Goal: Information Seeking & Learning: Find contact information

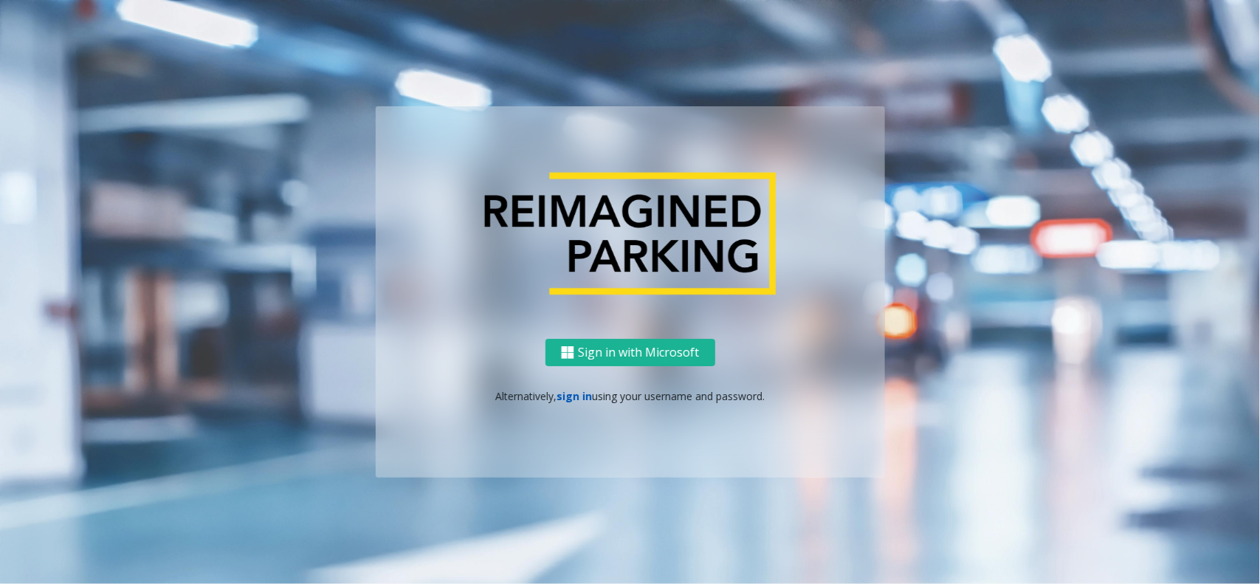
click at [570, 401] on link "sign in" at bounding box center [573, 396] width 35 height 14
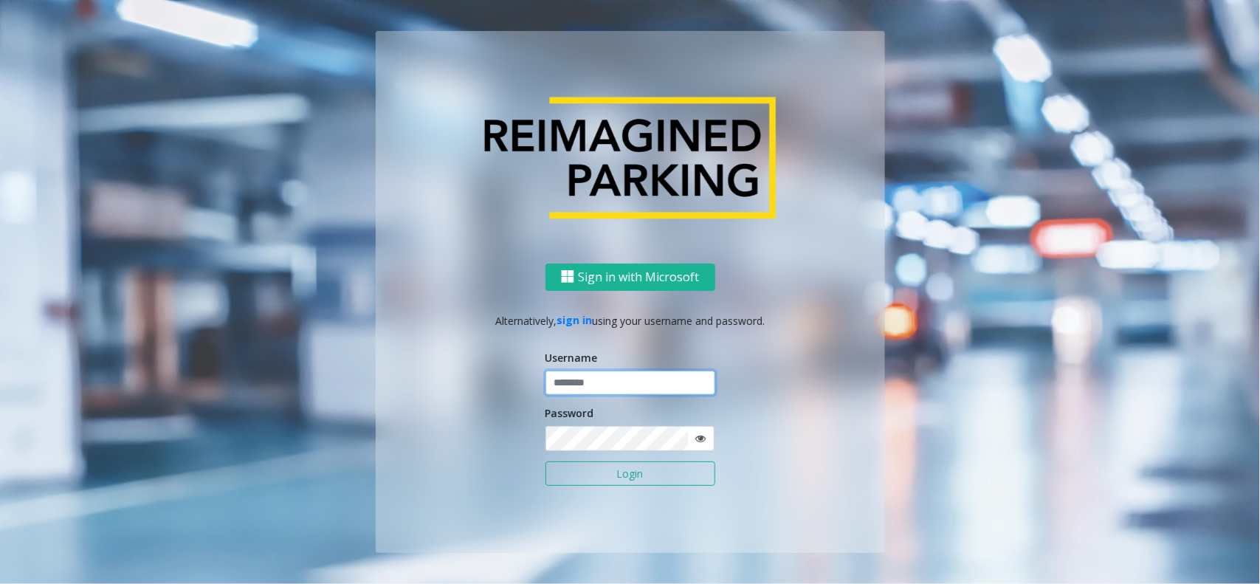
click at [562, 378] on input "text" at bounding box center [630, 382] width 170 height 25
type input "*********"
click at [545, 461] on button "Login" at bounding box center [630, 473] width 170 height 25
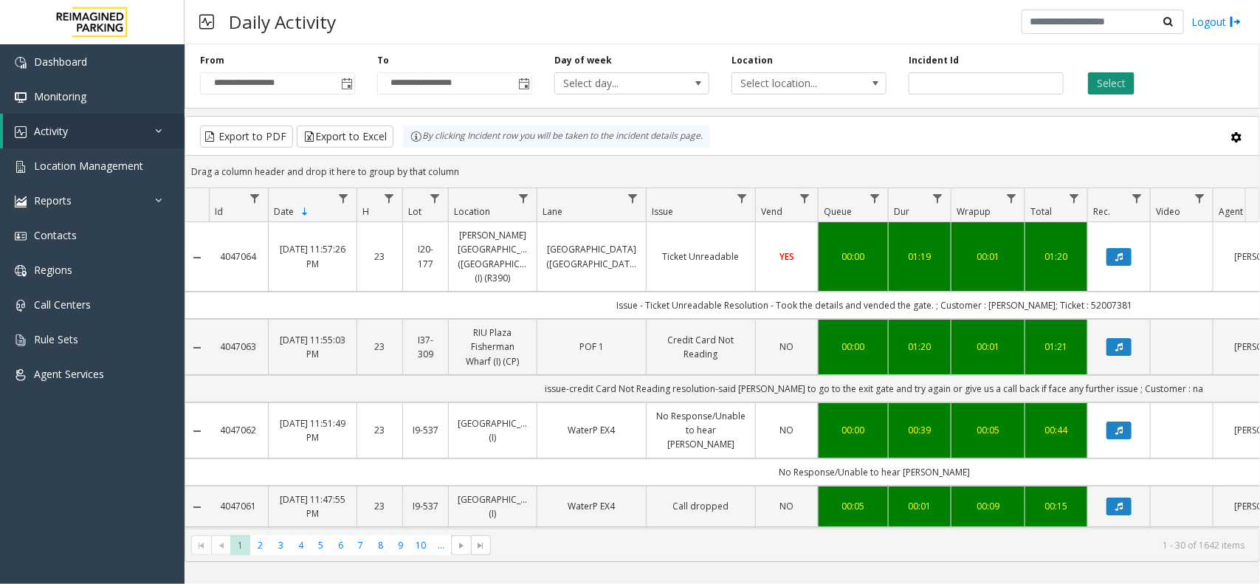
click at [1119, 77] on button "Select" at bounding box center [1111, 83] width 46 height 22
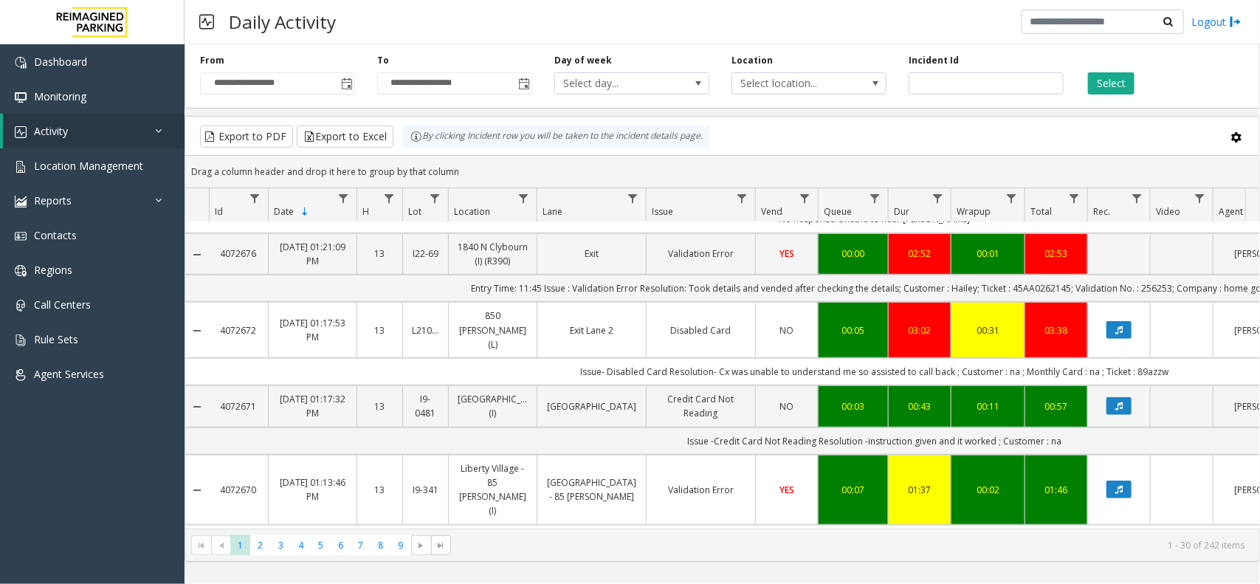
scroll to position [461, 0]
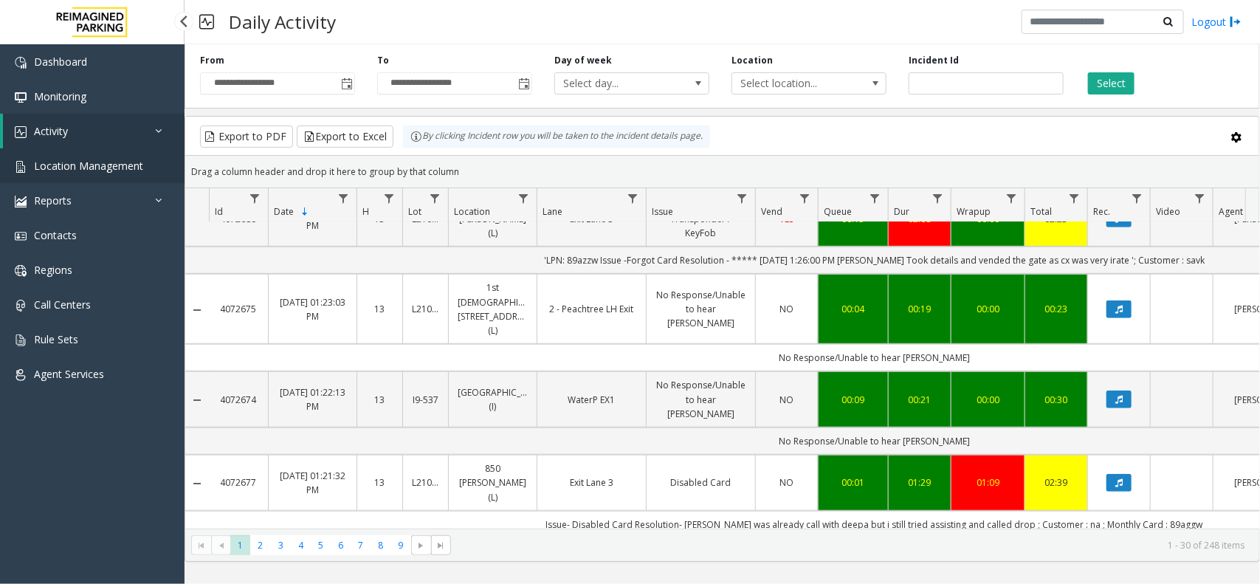
click at [96, 166] on span "Location Management" at bounding box center [88, 166] width 109 height 14
click at [112, 159] on span "Location Management" at bounding box center [88, 166] width 109 height 14
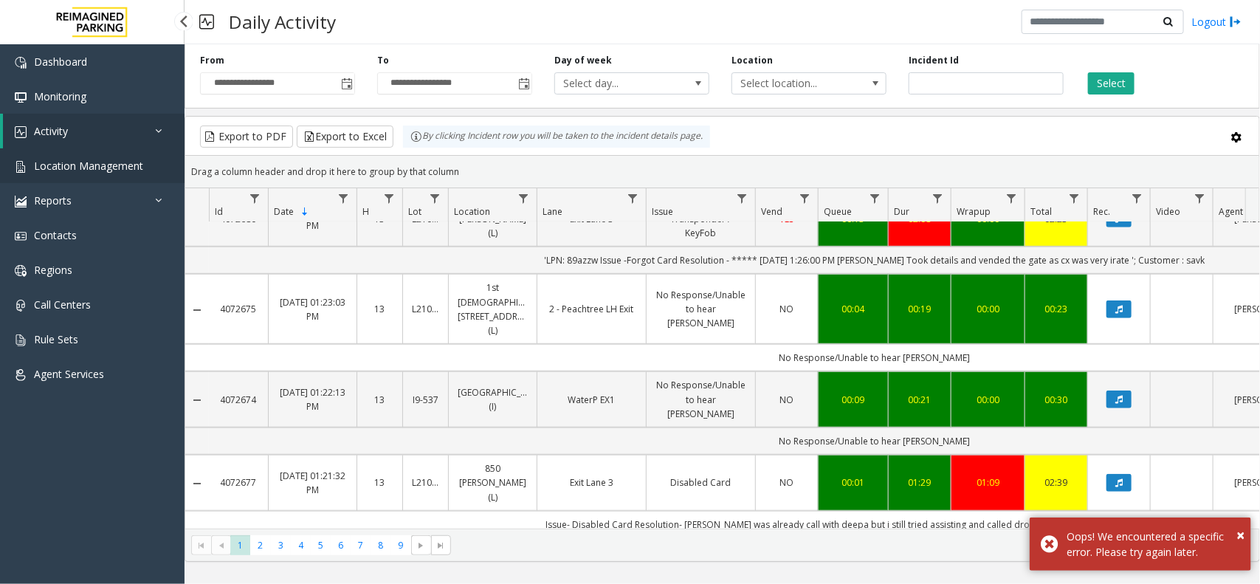
click at [112, 159] on span "Location Management" at bounding box center [88, 166] width 109 height 14
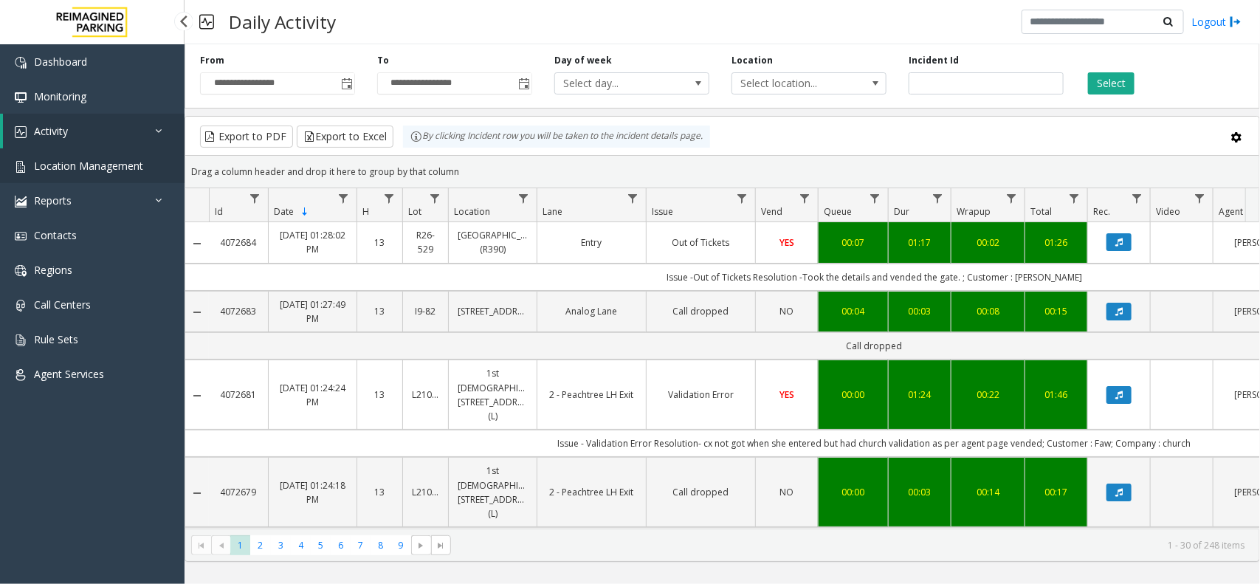
click at [127, 160] on span "Location Management" at bounding box center [88, 166] width 109 height 14
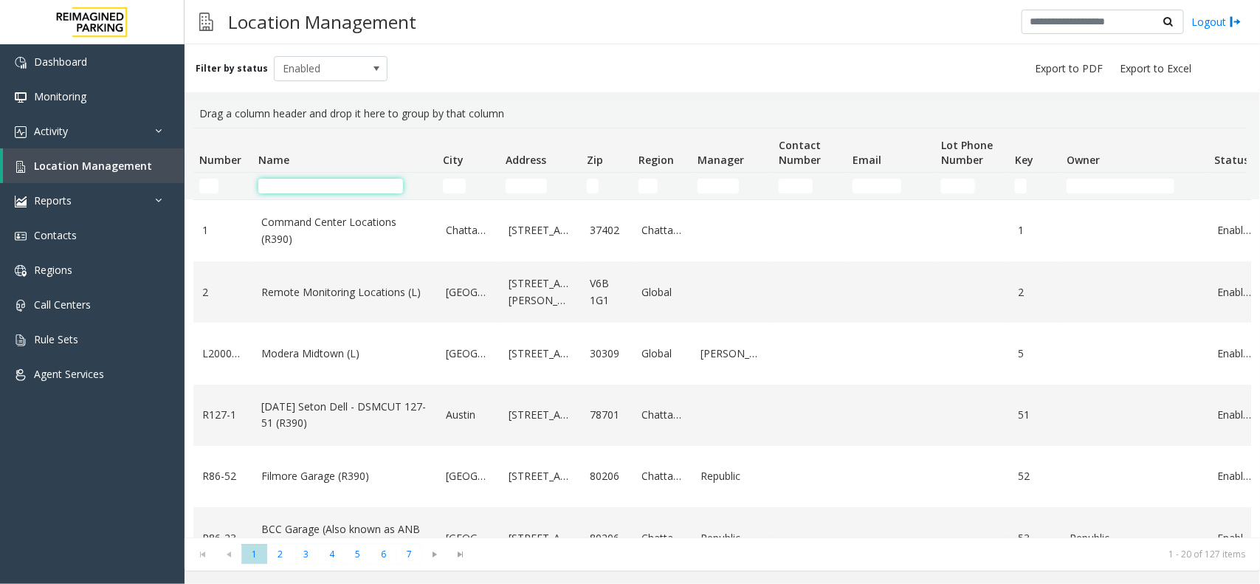
click at [297, 188] on input "Name Filter" at bounding box center [330, 186] width 145 height 15
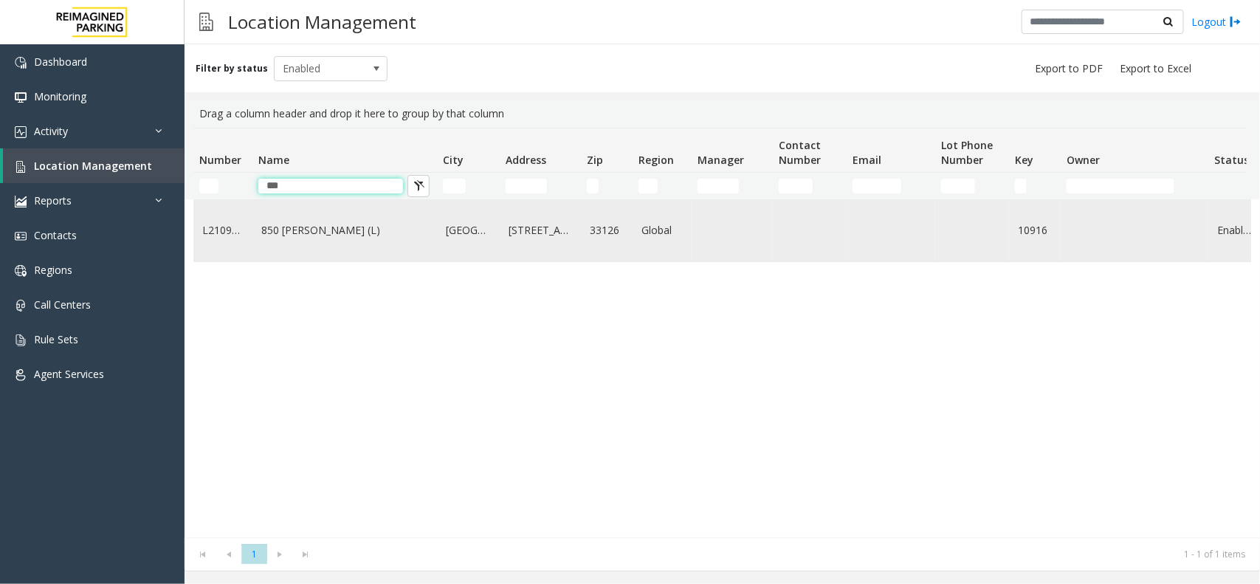
type input "***"
click at [347, 231] on link "850 [PERSON_NAME] (L)" at bounding box center [344, 230] width 167 height 16
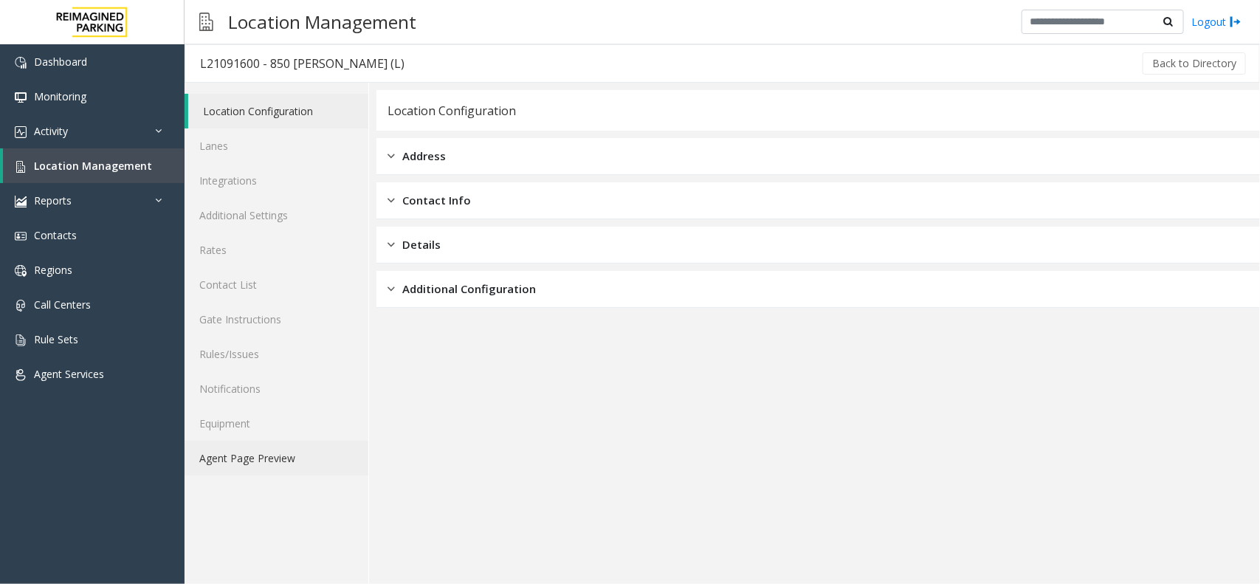
click at [296, 463] on link "Agent Page Preview" at bounding box center [276, 458] width 184 height 35
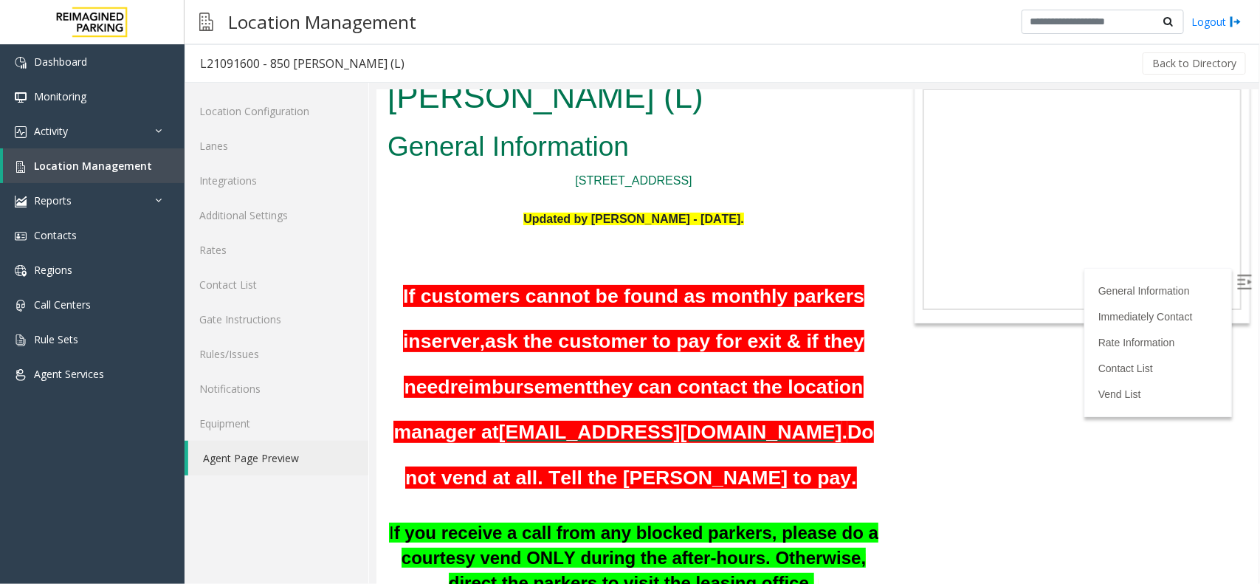
scroll to position [92, 0]
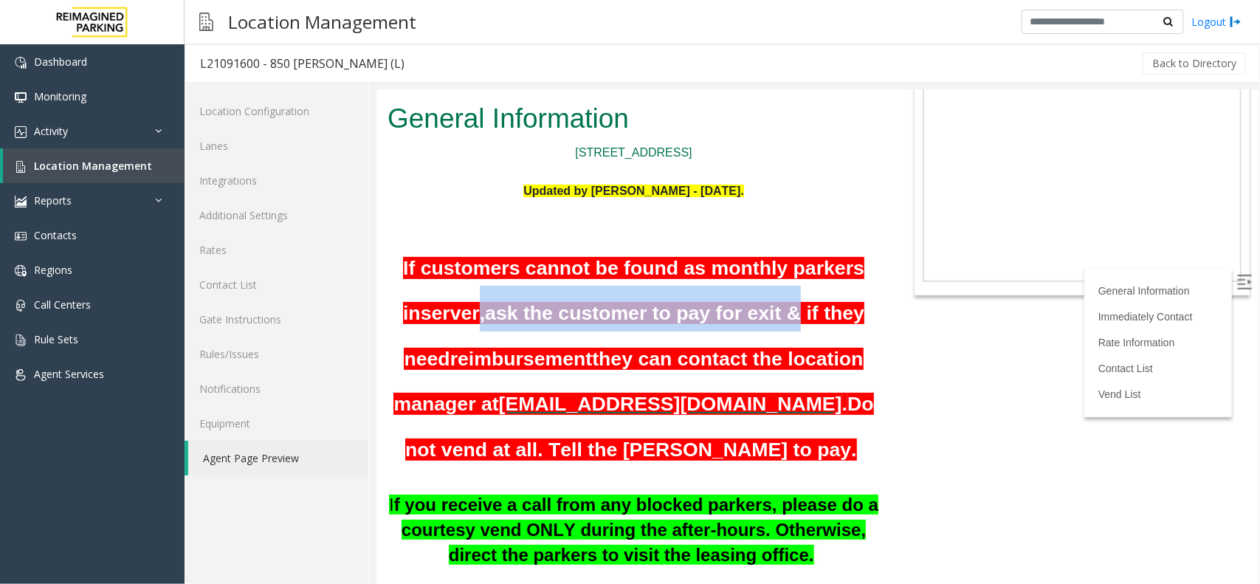
drag, startPoint x: 785, startPoint y: 272, endPoint x: 475, endPoint y: 272, distance: 309.9
click at [475, 272] on span "If customers cannot be found as monthly parkers in server, ask the customer to …" at bounding box center [628, 335] width 471 height 159
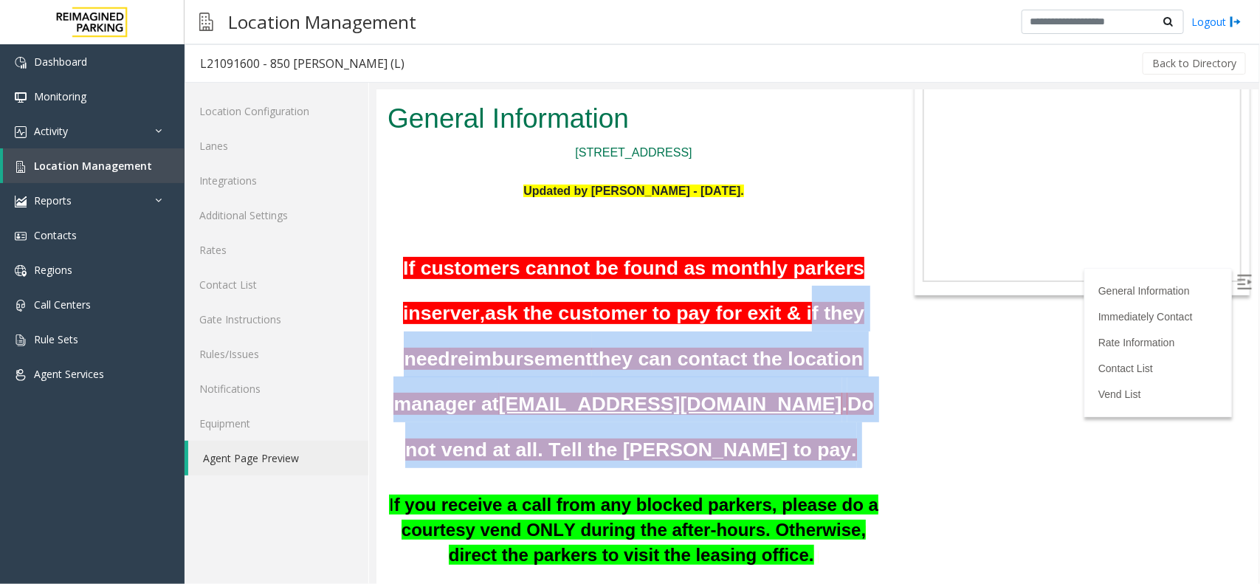
drag, startPoint x: 804, startPoint y: 265, endPoint x: 822, endPoint y: 388, distance: 124.5
click at [822, 388] on h1 "If customers cannot be found as monthly parkers in server, ask the customer to …" at bounding box center [633, 353] width 492 height 227
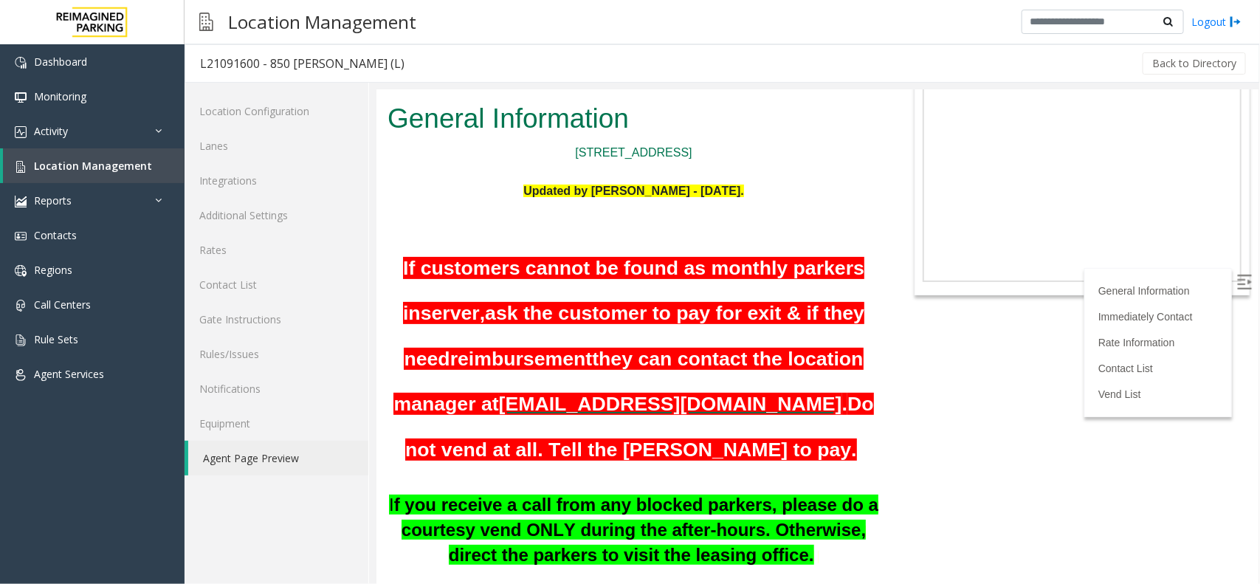
click at [885, 362] on body "L21091600 - 850 [PERSON_NAME] (L) General Information [STREET_ADDRESS] Updated …" at bounding box center [817, 244] width 882 height 494
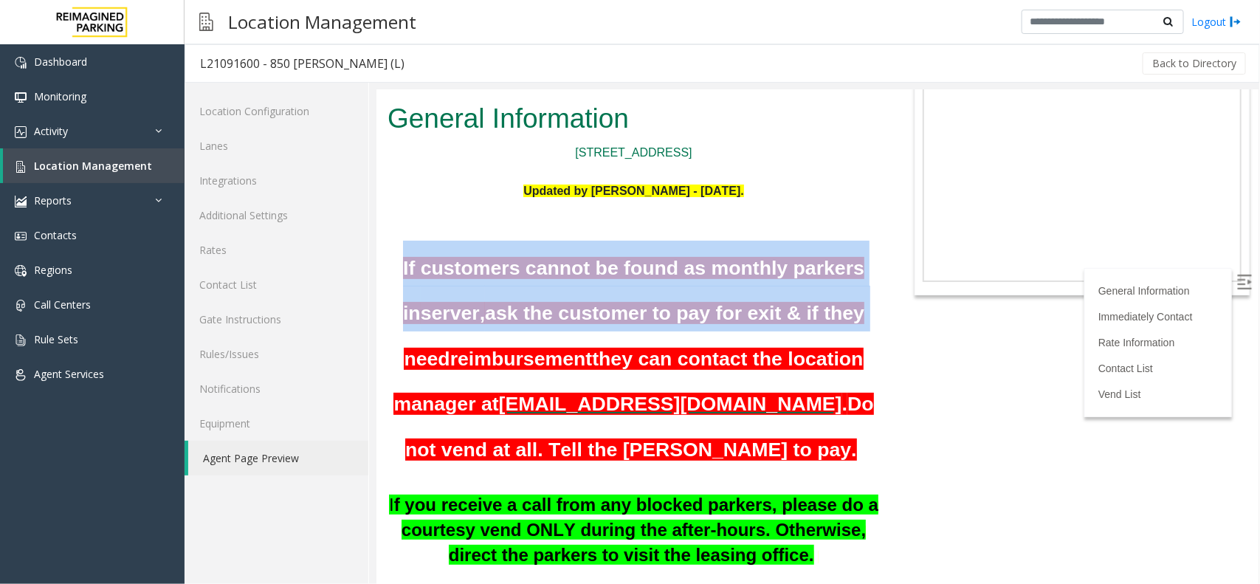
drag, startPoint x: 393, startPoint y: 217, endPoint x: 863, endPoint y: 272, distance: 473.2
click at [863, 272] on h1 "If customers cannot be found as monthly parkers in server, ask the customer to …" at bounding box center [633, 353] width 492 height 227
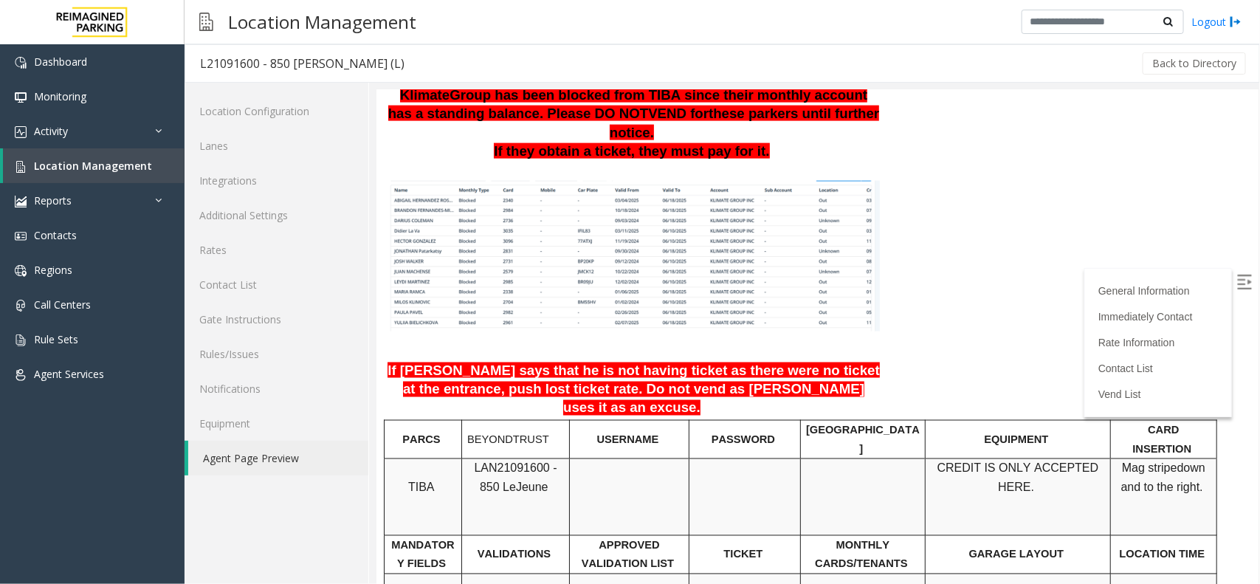
scroll to position [1107, 0]
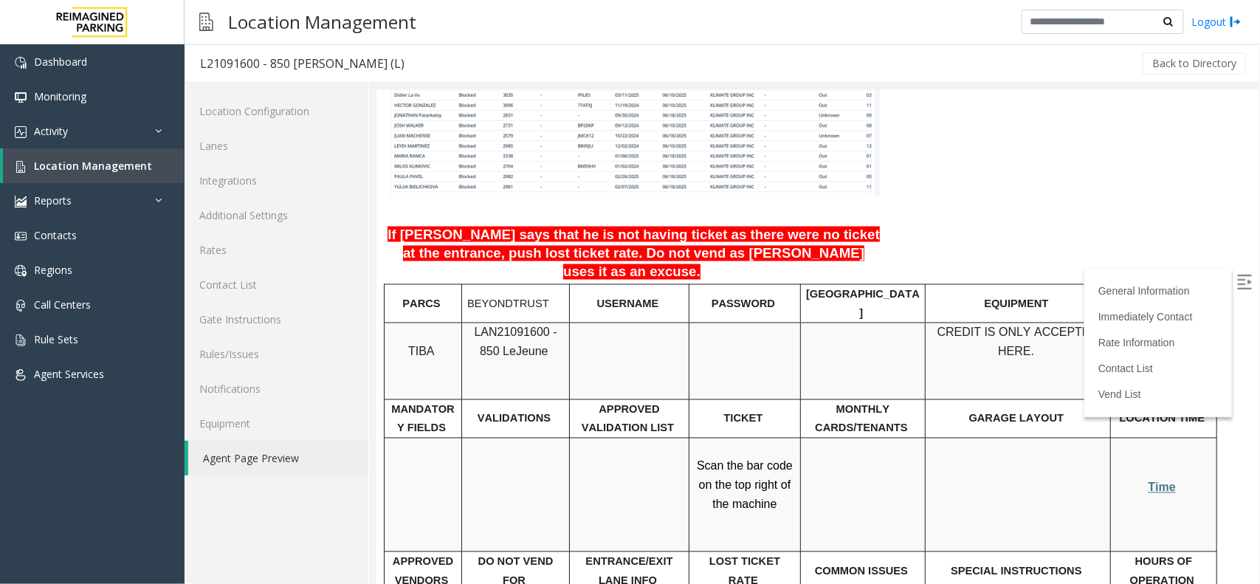
click at [513, 325] on span "LAN21091600 - 850 Le" at bounding box center [514, 341] width 83 height 32
copy span "LAN21091600"
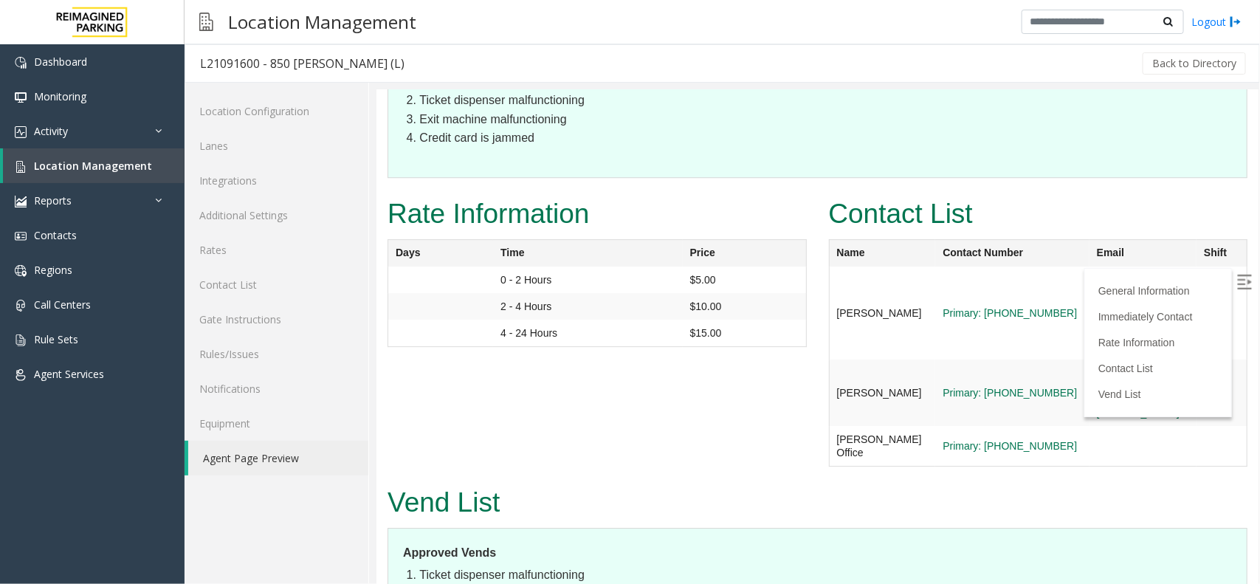
scroll to position [1934, 30]
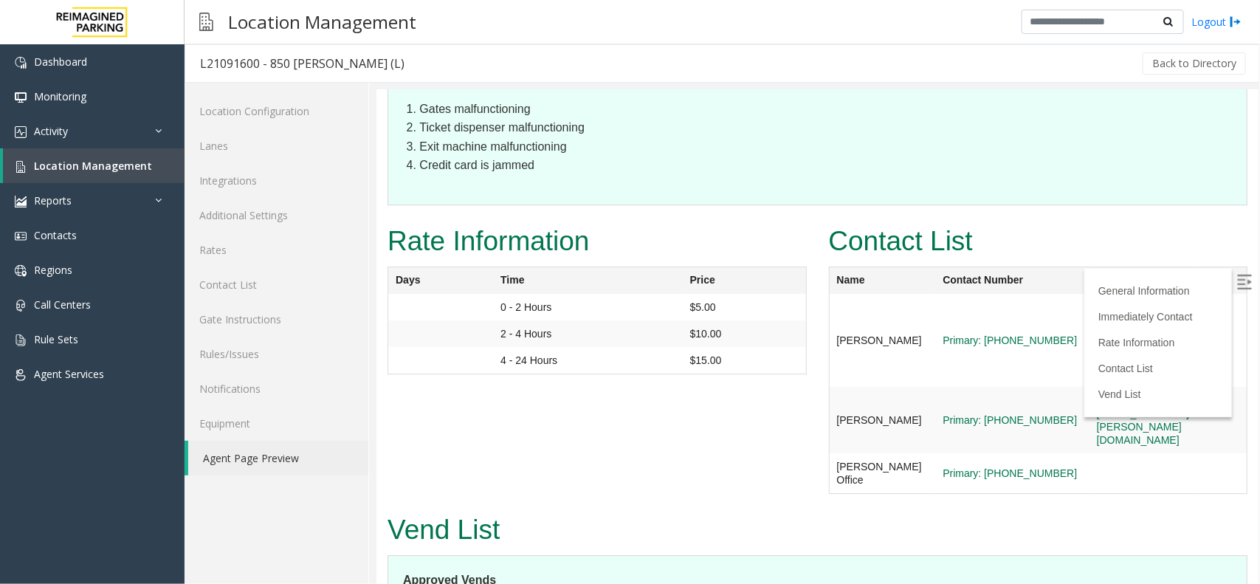
click at [1236, 277] on img at bounding box center [1243, 281] width 15 height 15
drag, startPoint x: 983, startPoint y: 211, endPoint x: 1178, endPoint y: 206, distance: 194.9
click at [1178, 293] on td "[PERSON_NAME][EMAIL_ADDRESS][PERSON_NAME][DOMAIN_NAME]" at bounding box center [1141, 339] width 107 height 93
copy link "[PERSON_NAME][EMAIL_ADDRESS][PERSON_NAME][DOMAIN_NAME]"
drag, startPoint x: 984, startPoint y: 281, endPoint x: 1176, endPoint y: 278, distance: 191.9
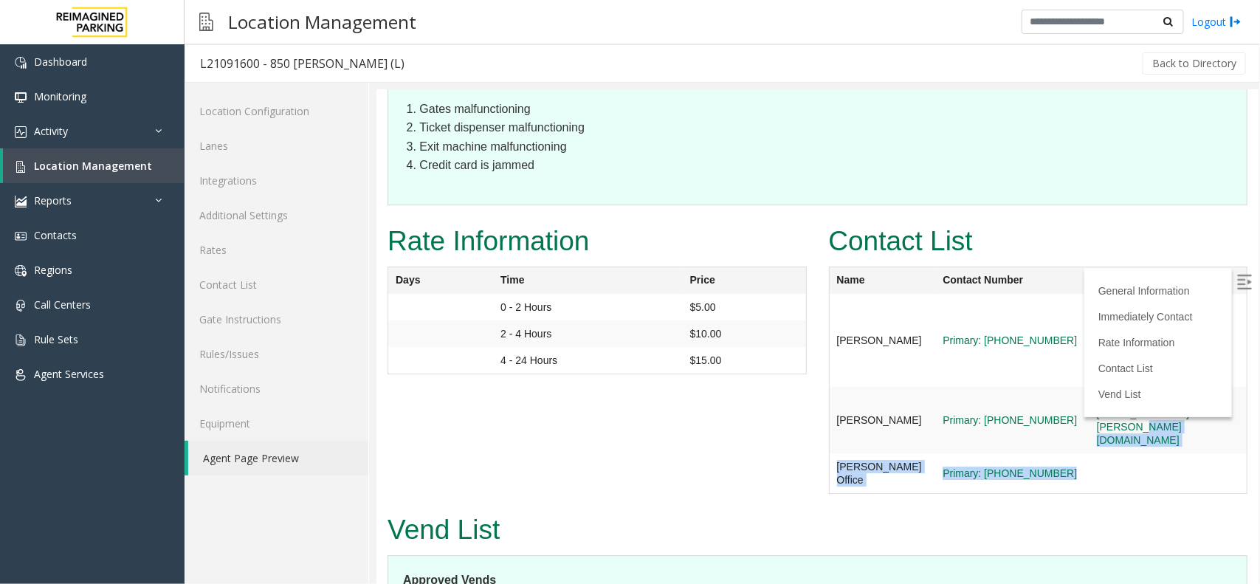
click at [1176, 293] on tbody "[PERSON_NAME] Primary: [PHONE_NUMBER] [PERSON_NAME][EMAIL_ADDRESS][PERSON_NAME]…" at bounding box center [1037, 393] width 418 height 200
click at [1204, 386] on td at bounding box center [1220, 419] width 50 height 66
drag, startPoint x: 1202, startPoint y: 270, endPoint x: 986, endPoint y: 268, distance: 216.2
click at [986, 386] on tr "[PERSON_NAME] Primary: [PHONE_NUMBER] [PERSON_NAME][EMAIL_ADDRESS][PERSON_NAME]…" at bounding box center [1037, 419] width 418 height 66
copy tr "[PERSON_NAME][EMAIL_ADDRESS][PERSON_NAME][DOMAIN_NAME]"
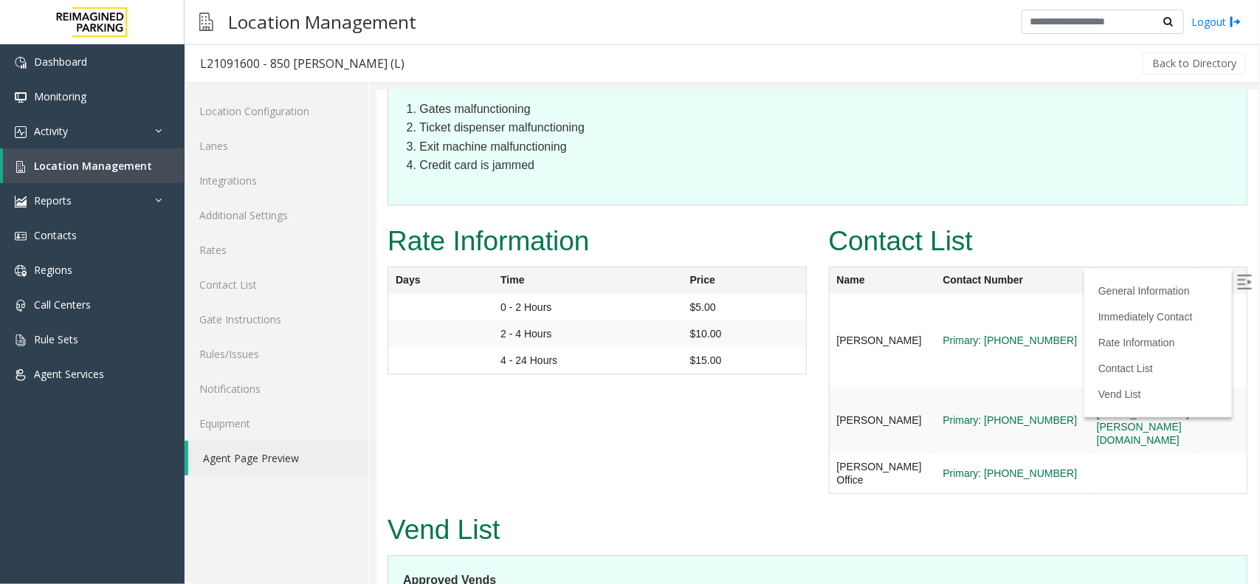
click at [1088, 452] on td at bounding box center [1141, 472] width 107 height 41
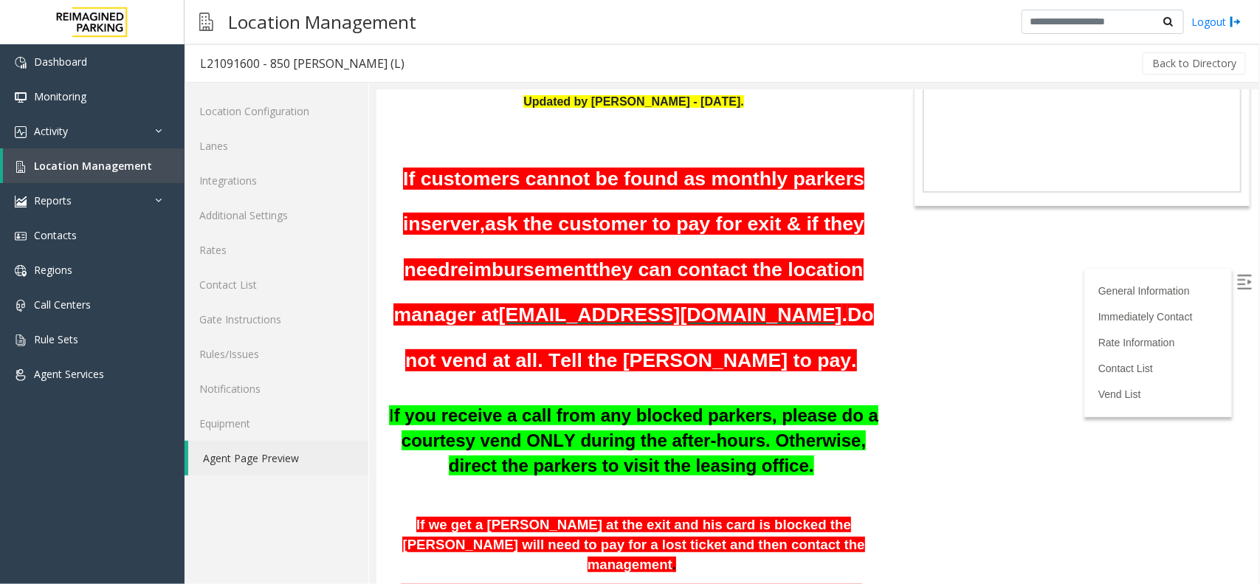
scroll to position [182, 0]
click at [104, 134] on link "Activity" at bounding box center [92, 131] width 184 height 35
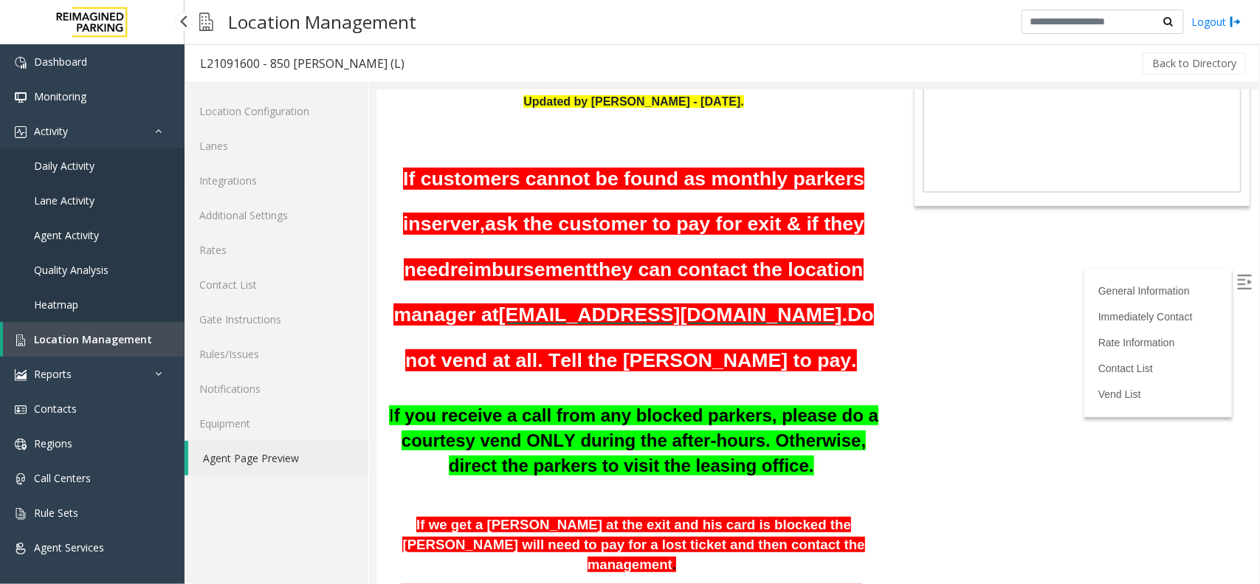
click at [130, 155] on link "Daily Activity" at bounding box center [92, 165] width 184 height 35
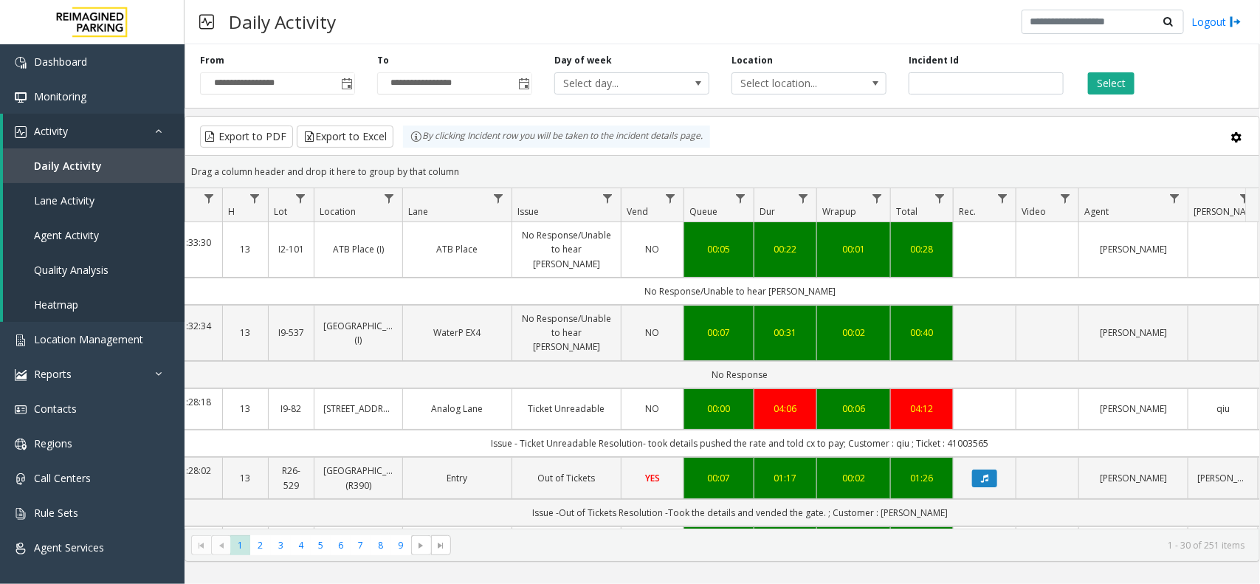
scroll to position [0, 137]
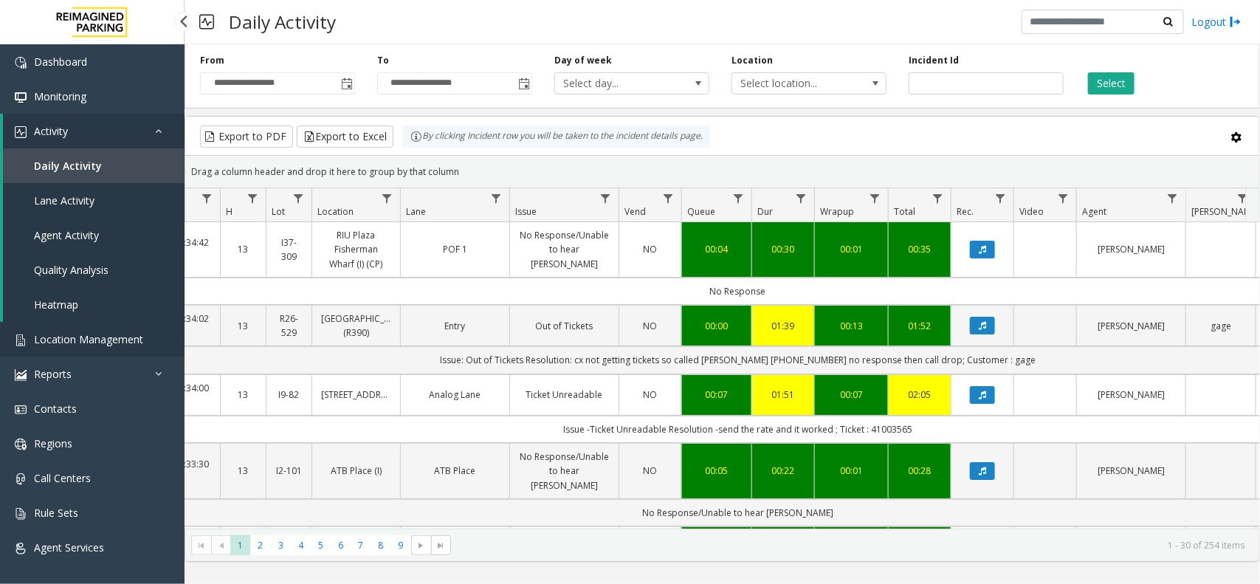
click at [118, 338] on span "Location Management" at bounding box center [88, 339] width 109 height 14
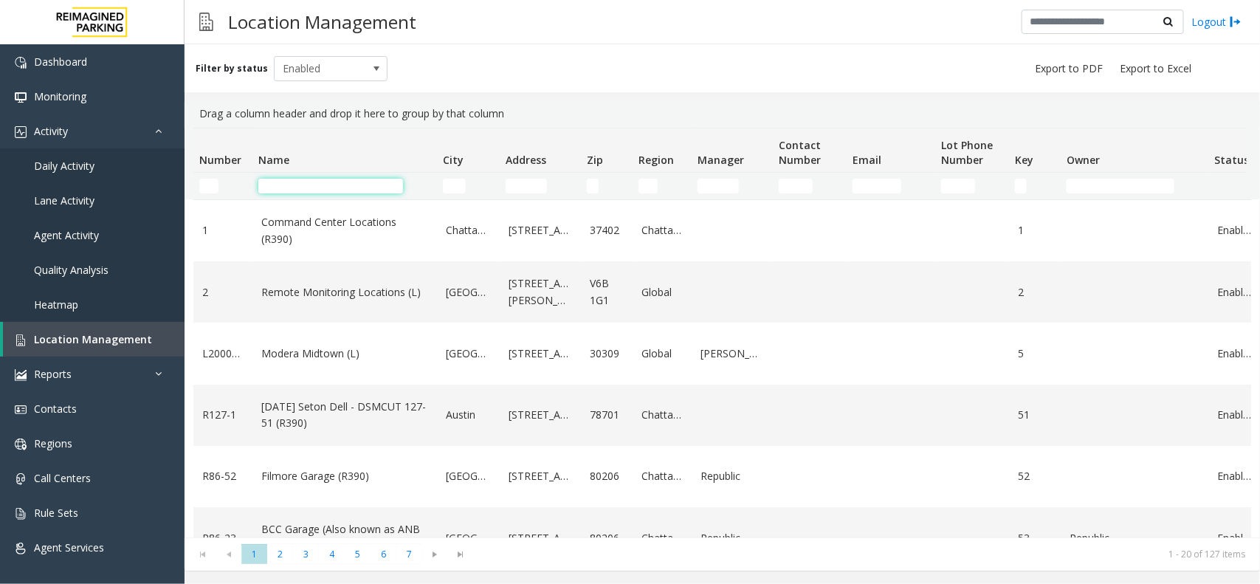
click at [308, 190] on input "Name Filter" at bounding box center [330, 186] width 145 height 15
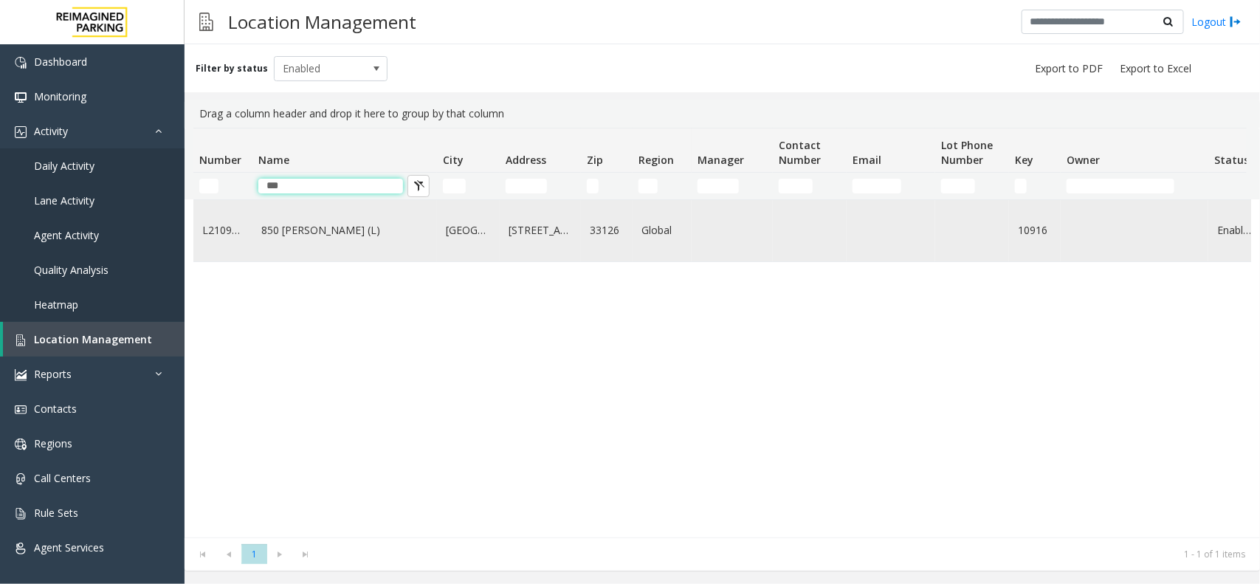
type input "***"
click at [336, 234] on link "850 [PERSON_NAME] (L)" at bounding box center [344, 230] width 167 height 16
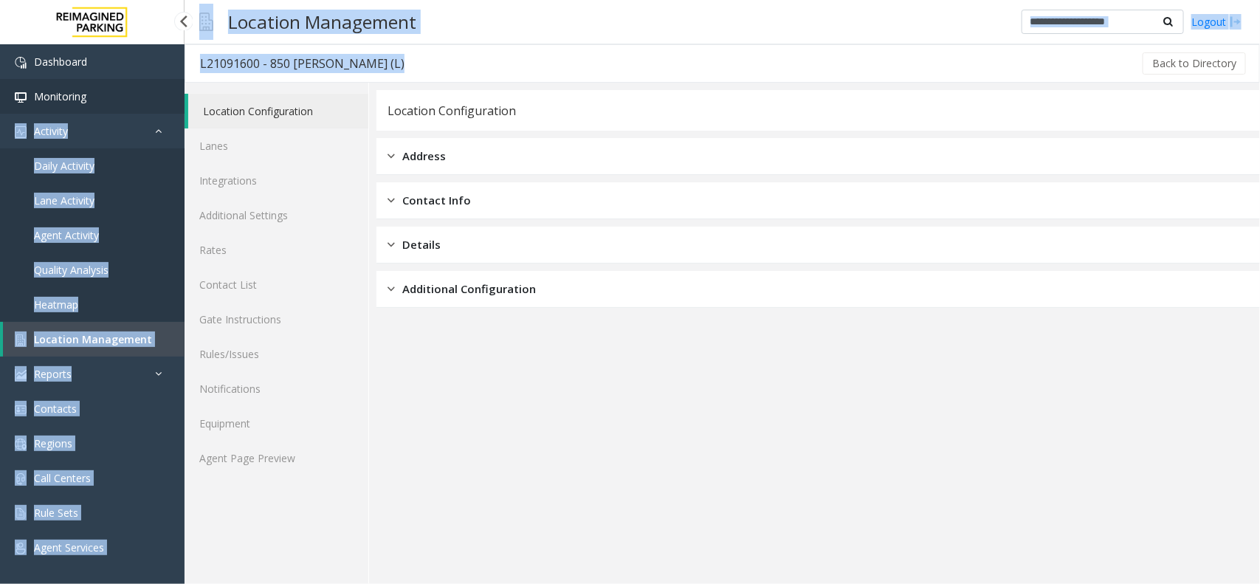
click at [119, 78] on app-root "Dashboard Monitoring Activity Daily Activity Lane Activity Agent Activity Quali…" at bounding box center [630, 292] width 1260 height 584
copy app-root "Activity Daily Activity Lane Activity Agent Activity Quality Analysis Heatmap L…"
click at [419, 50] on div "Back to Directory" at bounding box center [833, 63] width 829 height 37
copy app-root "Dashboard Monitoring Activity Daily Activity Lane Activity Agent Activity Quali…"
drag, startPoint x: 393, startPoint y: 63, endPoint x: 28, endPoint y: 57, distance: 365.3
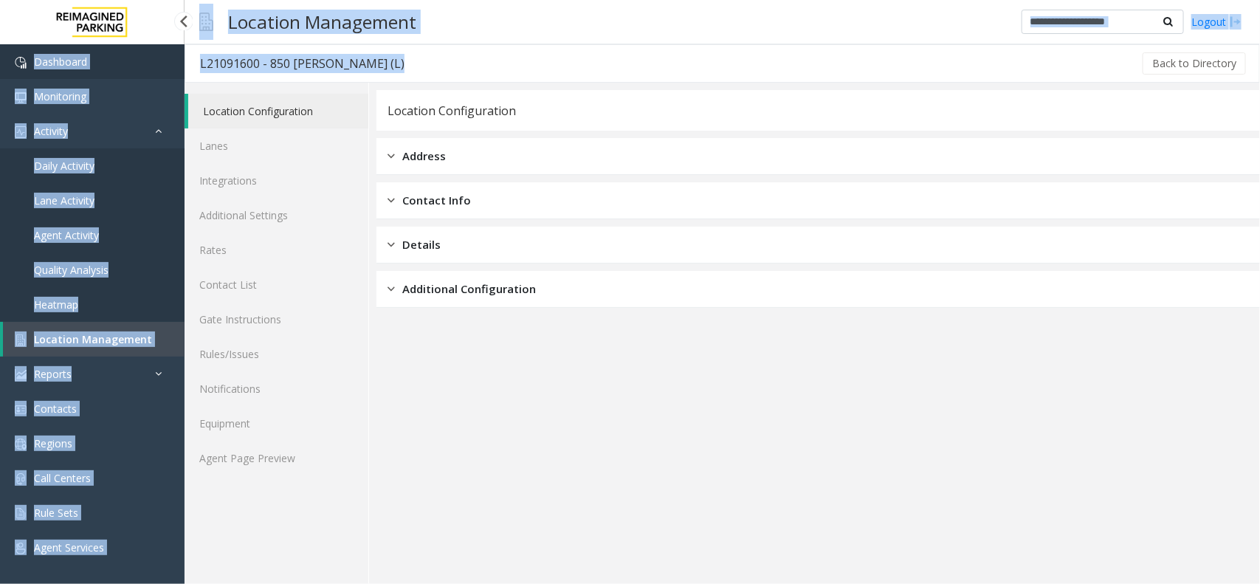
click at [28, 57] on app-root "Dashboard Monitoring Activity Daily Activity Lane Activity Agent Activity Quali…" at bounding box center [630, 292] width 1260 height 584
click at [323, 59] on div "L21091600 - 850 [PERSON_NAME] (L)" at bounding box center [302, 63] width 204 height 19
click at [421, 56] on div "Back to Directory" at bounding box center [833, 63] width 829 height 37
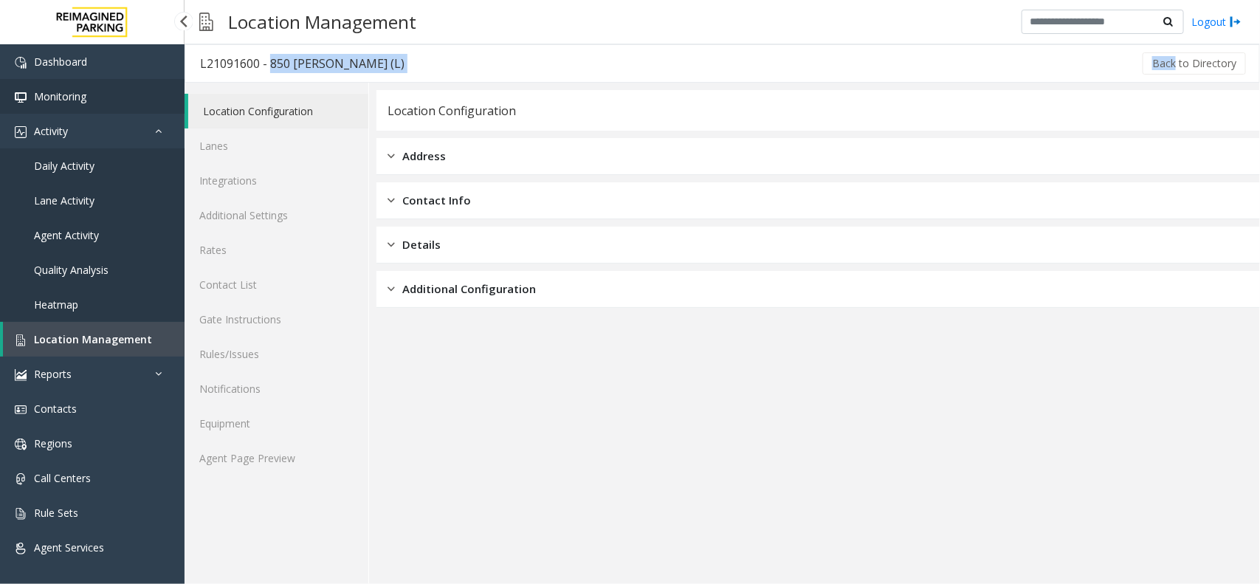
drag, startPoint x: 418, startPoint y: 57, endPoint x: 0, endPoint y: 102, distance: 420.8
click at [15, 97] on app-root "Dashboard Monitoring Activity Daily Activity Lane Activity Agent Activity Quali…" at bounding box center [630, 292] width 1260 height 584
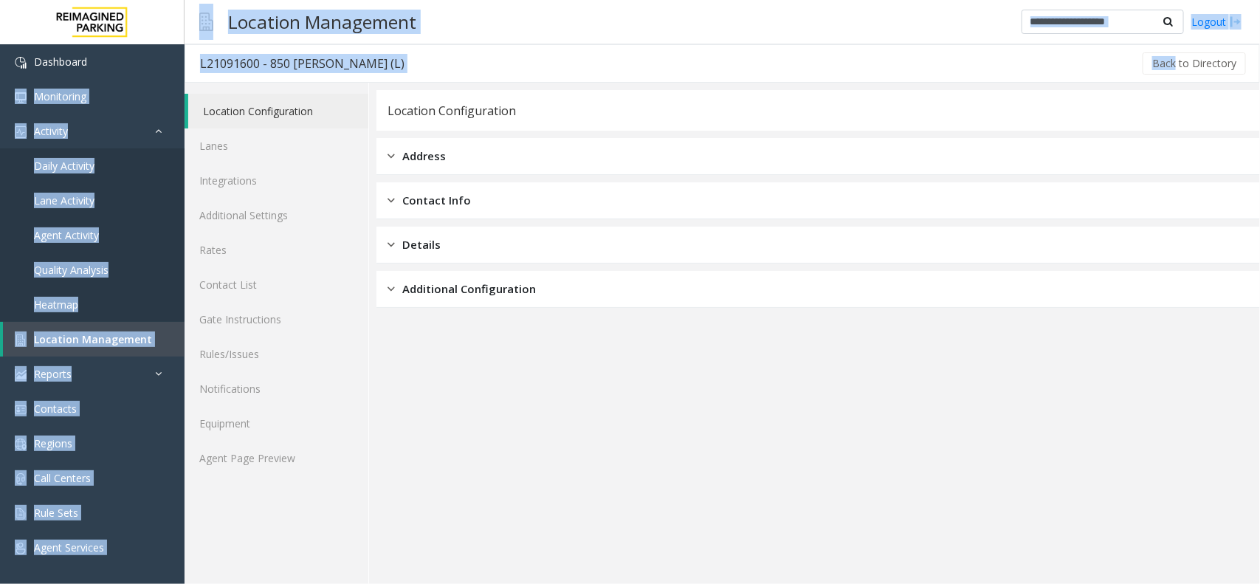
click at [419, 72] on div "Back to Directory" at bounding box center [833, 63] width 829 height 37
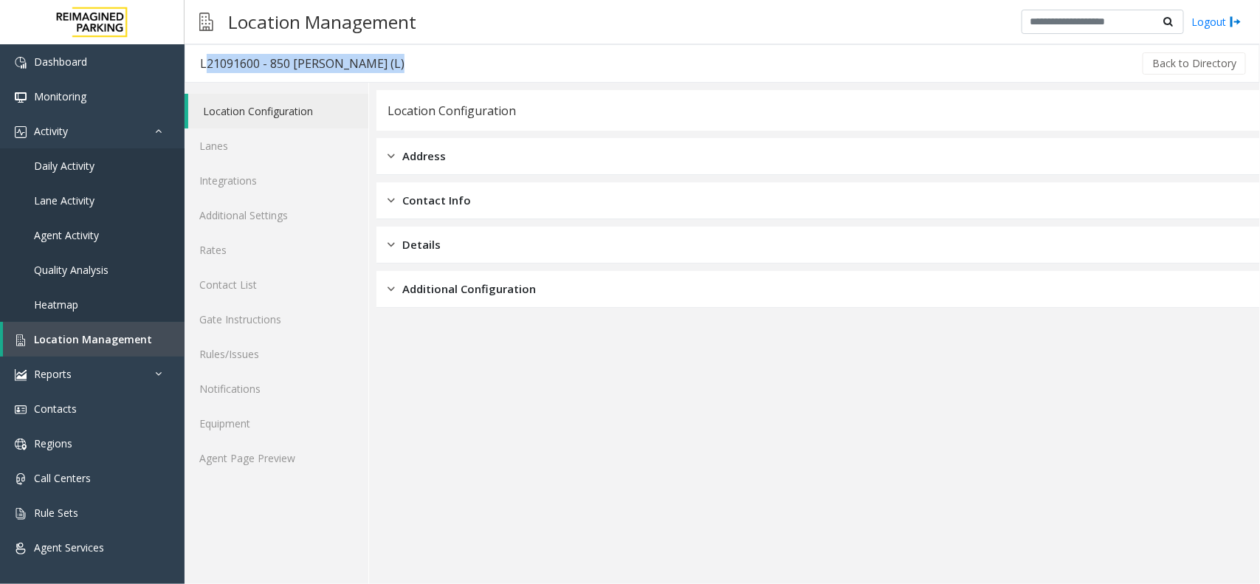
drag, startPoint x: 399, startPoint y: 65, endPoint x: 201, endPoint y: 69, distance: 197.8
click at [203, 69] on div "L21091600 - 850 [PERSON_NAME] (L) Back to Directory" at bounding box center [721, 63] width 1075 height 38
copy div "L21091600 - 850 [PERSON_NAME] (L)"
click at [86, 159] on span "Daily Activity" at bounding box center [64, 166] width 61 height 14
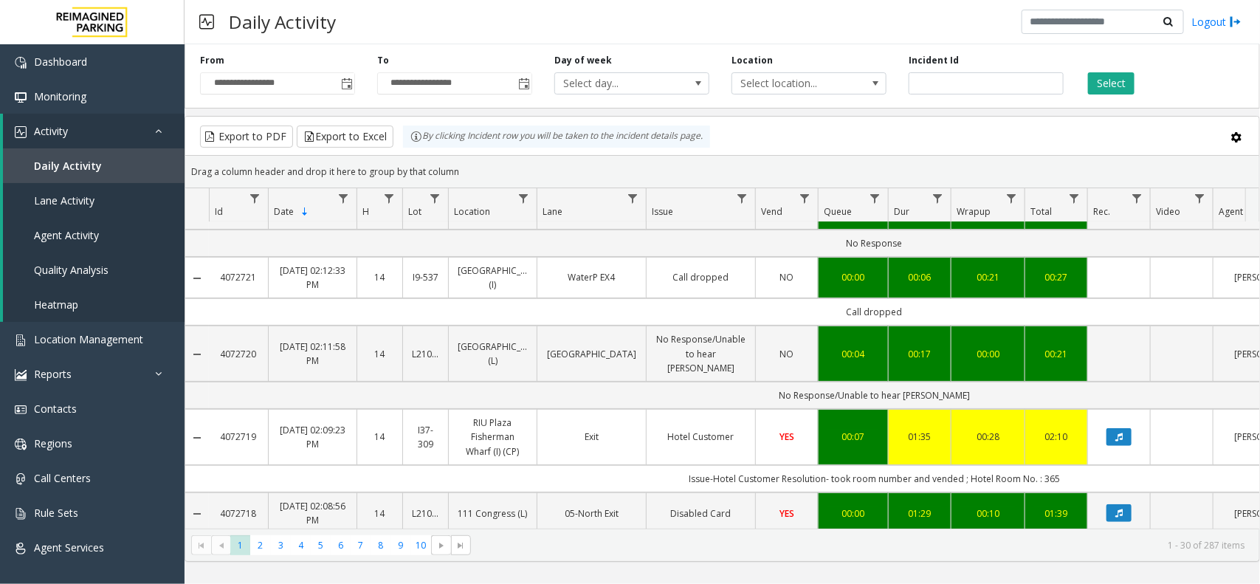
scroll to position [277, 0]
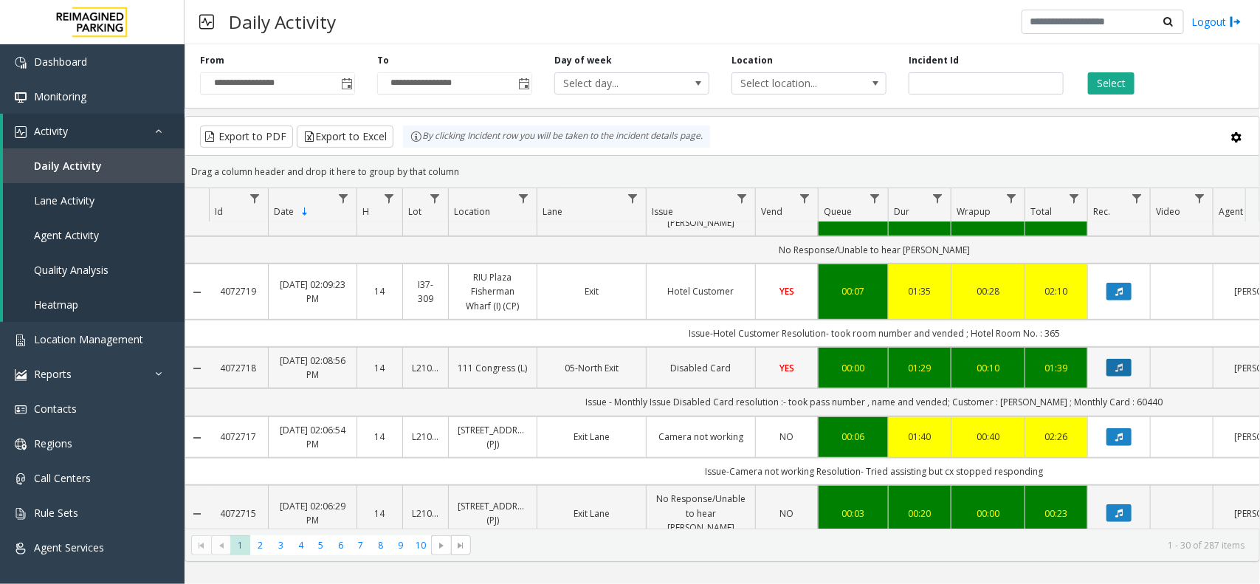
click at [1116, 363] on icon "Data table" at bounding box center [1118, 367] width 7 height 9
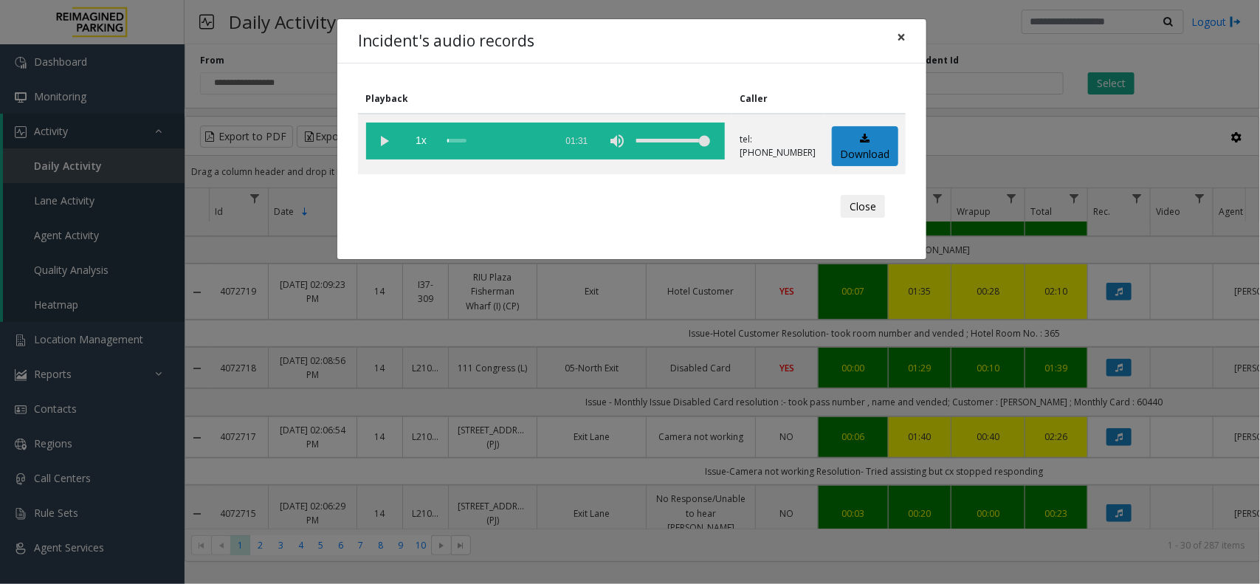
click at [904, 37] on span "×" at bounding box center [901, 37] width 9 height 21
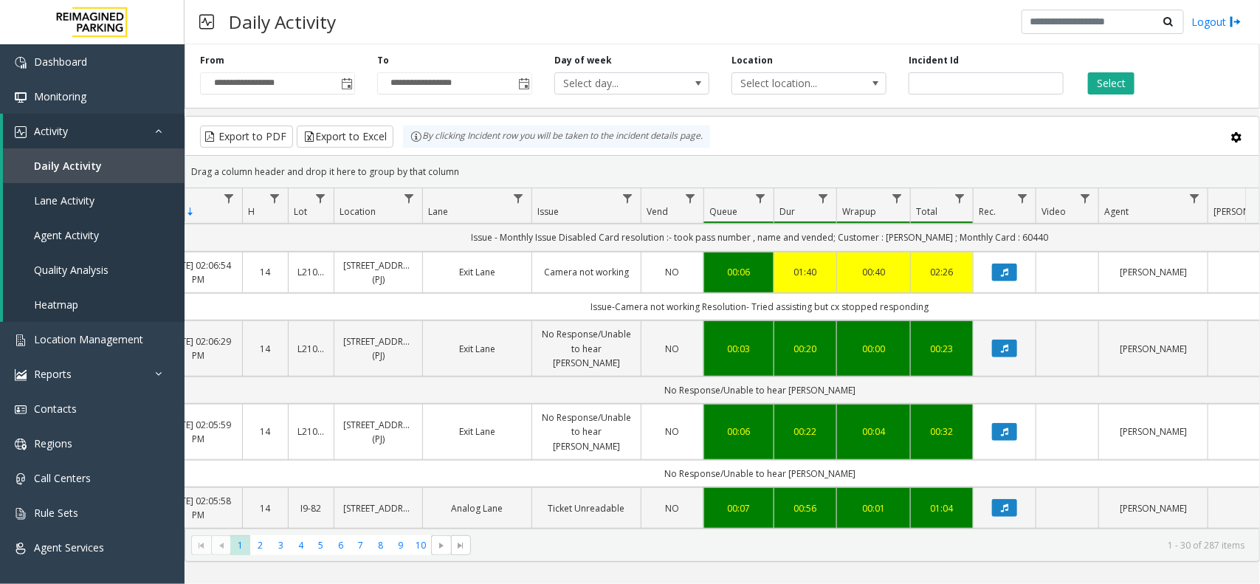
scroll to position [461, 114]
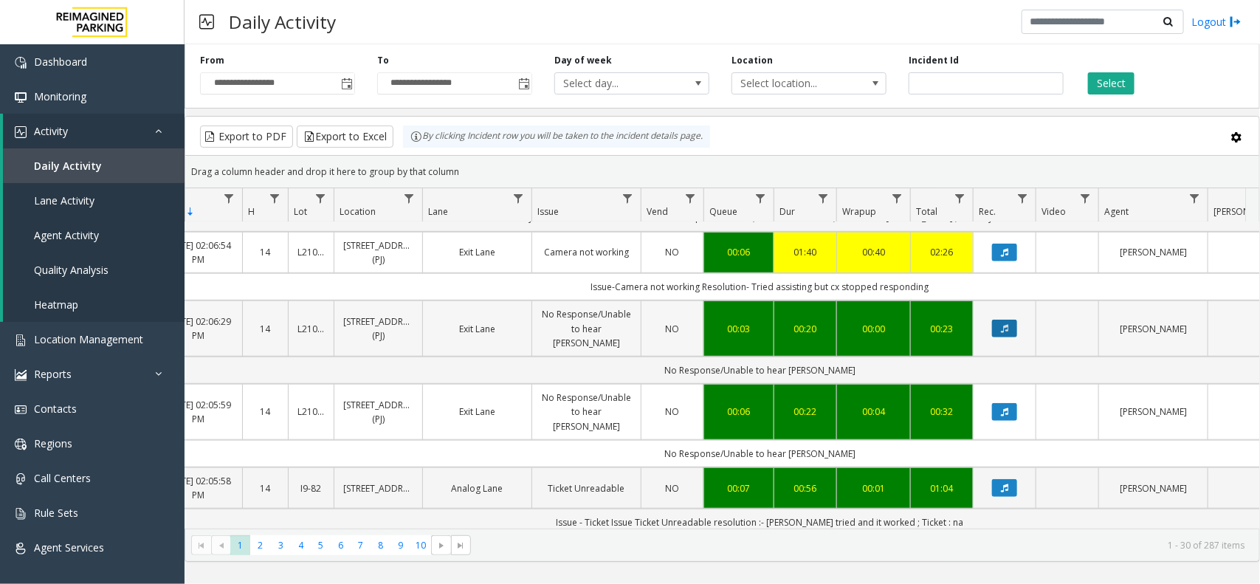
click at [1004, 324] on icon "Data table" at bounding box center [1004, 328] width 7 height 9
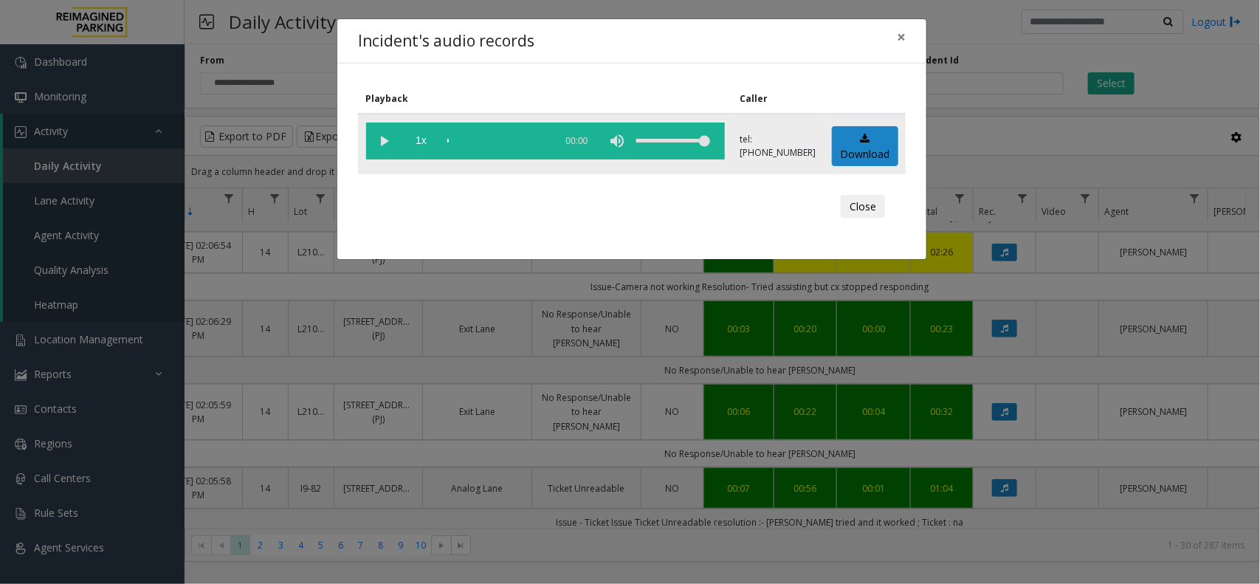
click at [386, 142] on vg-play-pause at bounding box center [384, 140] width 37 height 37
click at [869, 558] on div "Incident's audio records × Playback Caller 1x 00:18 tel:[PHONE_NUMBER] Download…" at bounding box center [630, 292] width 1260 height 584
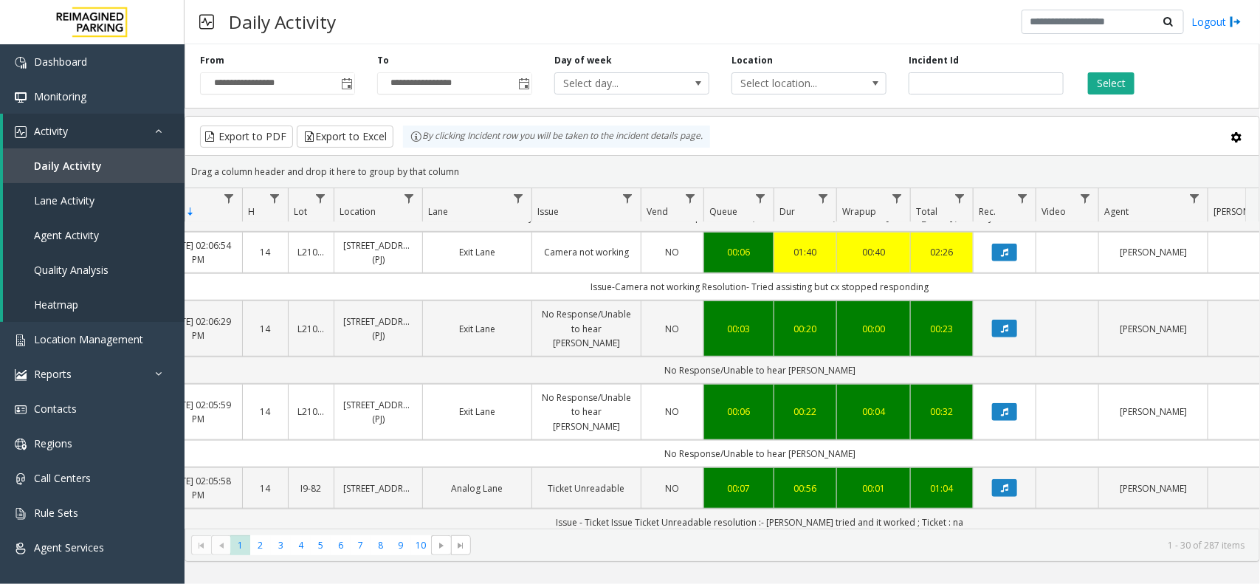
click at [1012, 548] on button "Data table" at bounding box center [1004, 557] width 25 height 18
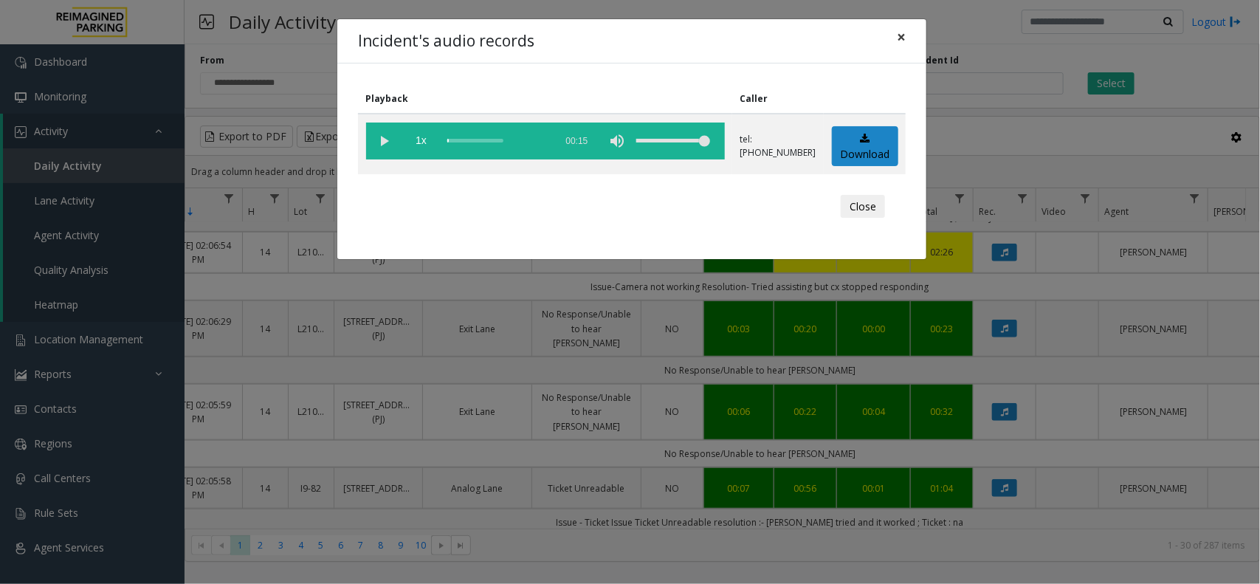
click at [898, 38] on span "×" at bounding box center [901, 37] width 9 height 21
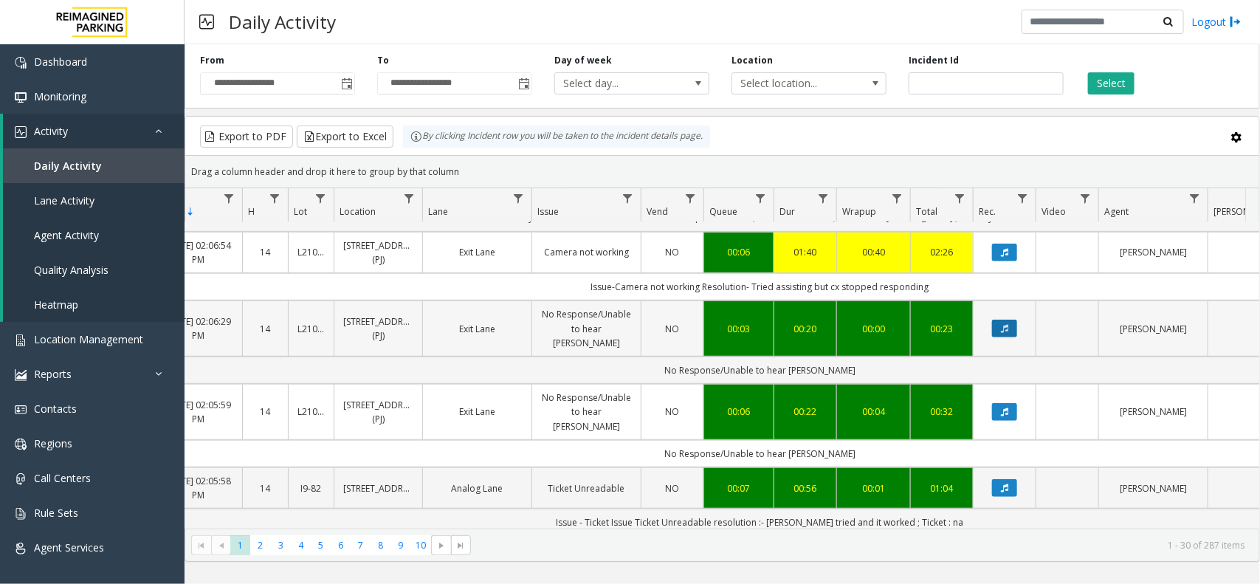
click at [1001, 324] on icon "Data table" at bounding box center [1004, 328] width 7 height 9
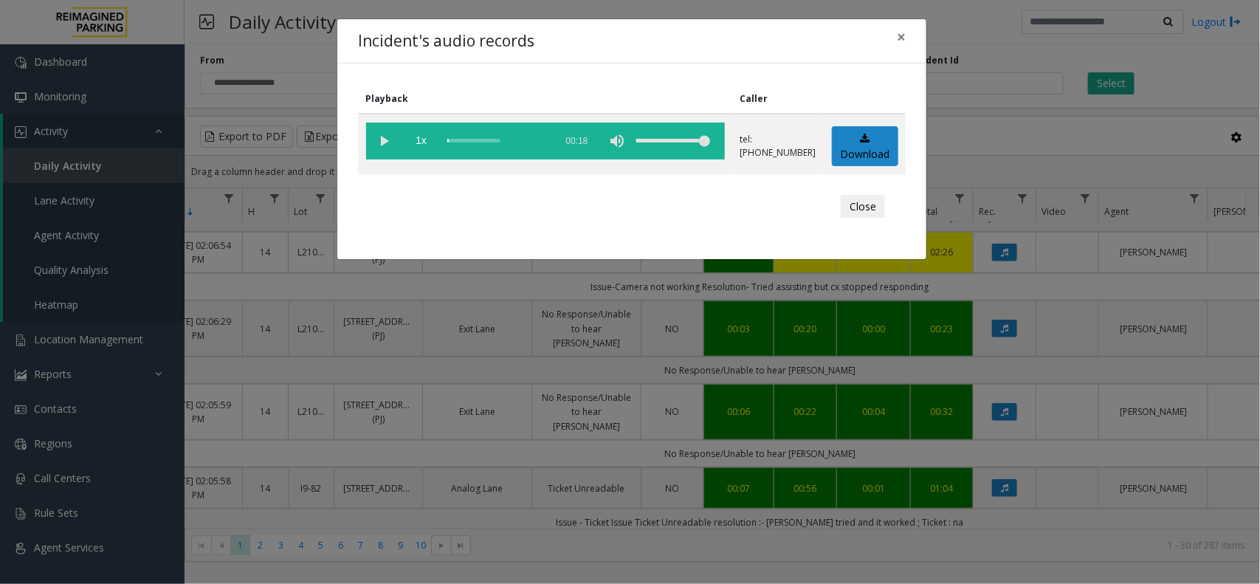
click at [525, 266] on div "Incident's audio records × Playback Caller 1x 00:18 tel:[PHONE_NUMBER] Download…" at bounding box center [630, 292] width 1260 height 584
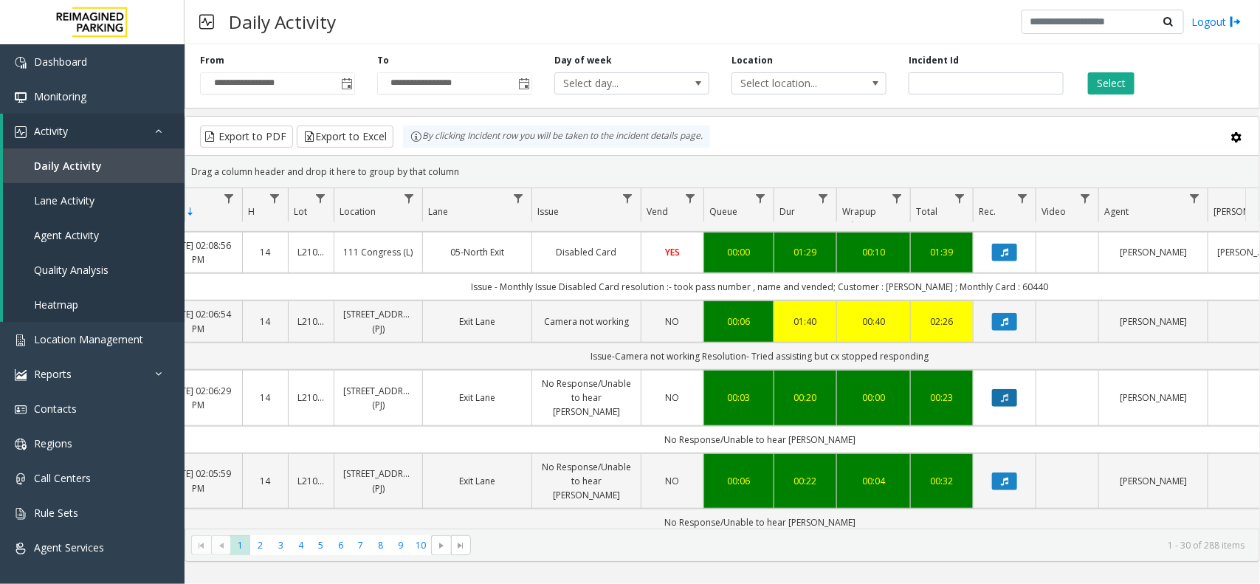
click at [1004, 393] on icon "Data table" at bounding box center [1004, 397] width 7 height 9
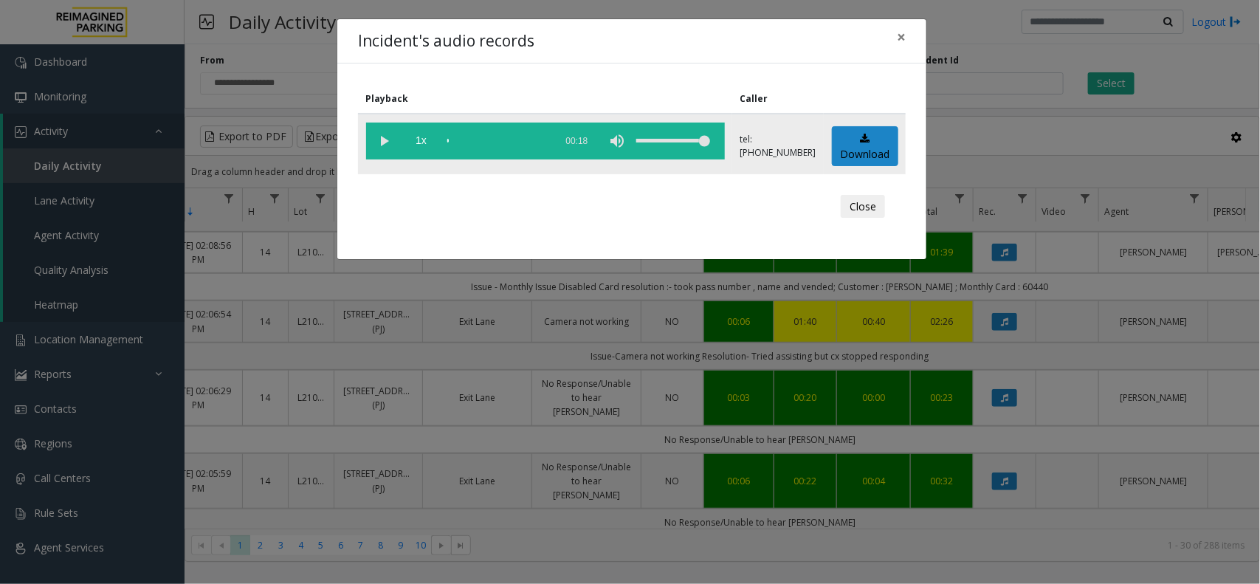
click at [386, 140] on vg-play-pause at bounding box center [384, 140] width 37 height 37
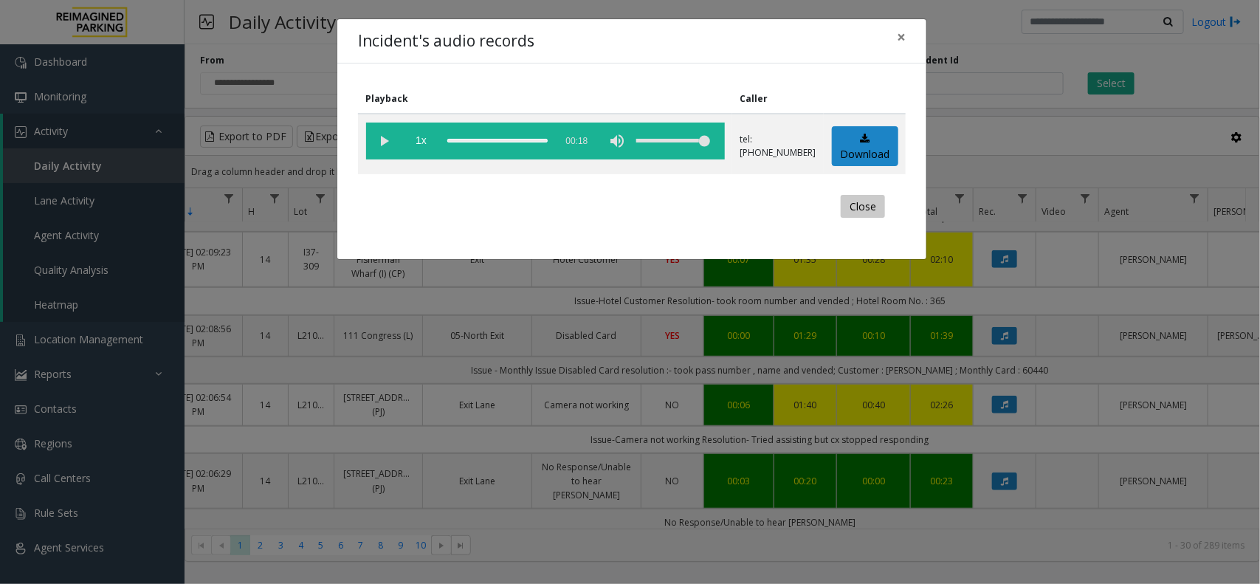
click at [853, 209] on button "Close" at bounding box center [862, 207] width 44 height 24
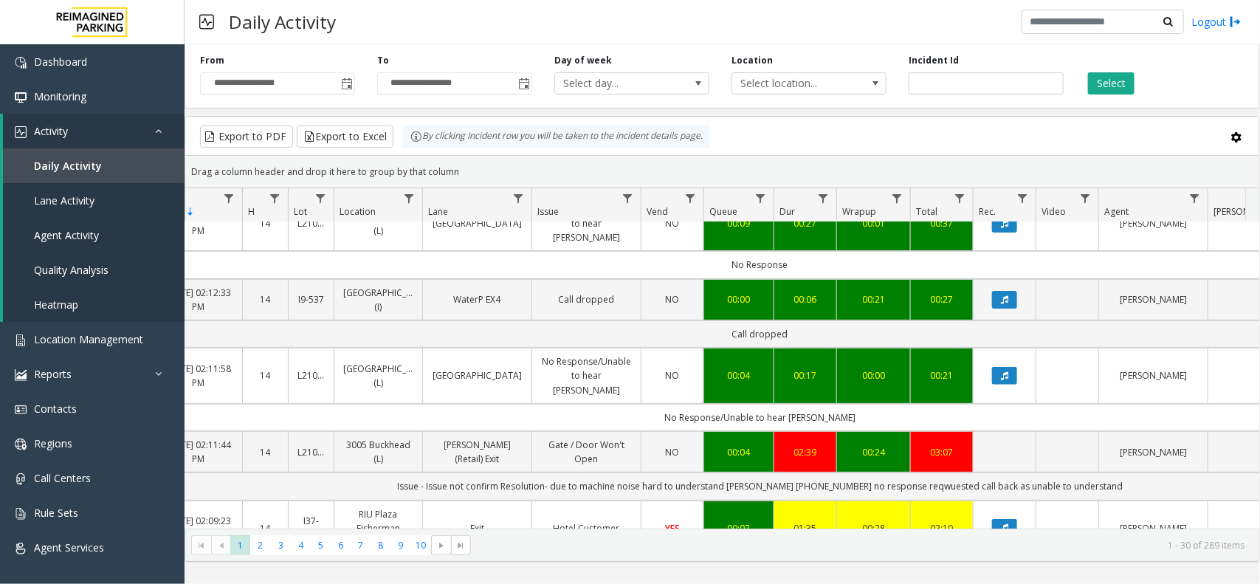
scroll to position [0, 114]
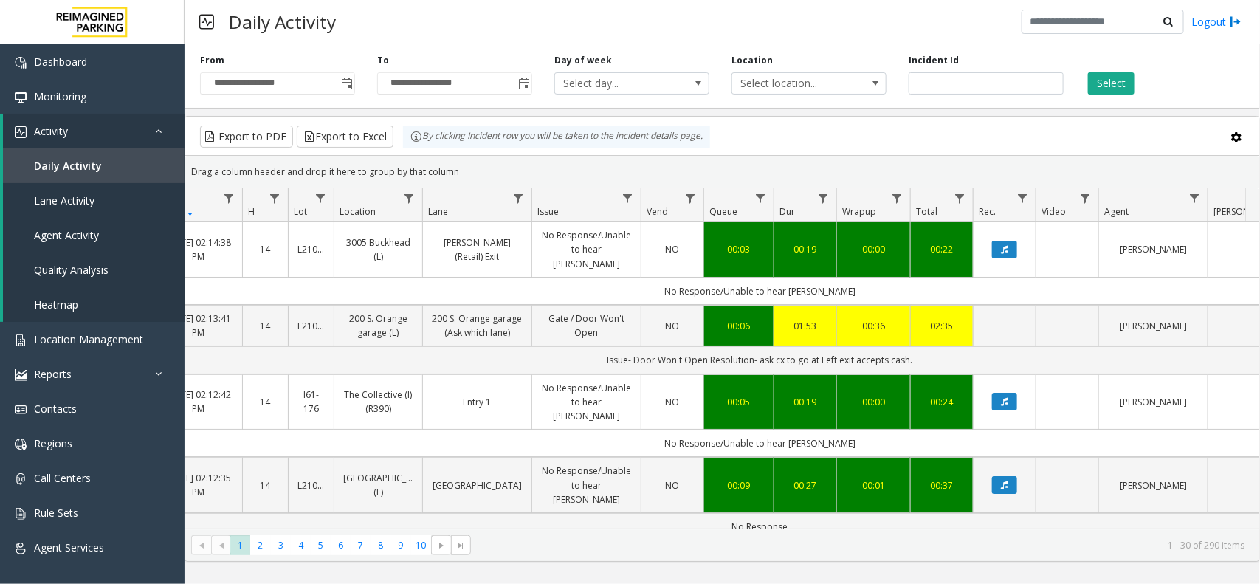
click at [891, 550] on kendo-pager-info "1 - 30 of 290 items" at bounding box center [862, 545] width 764 height 13
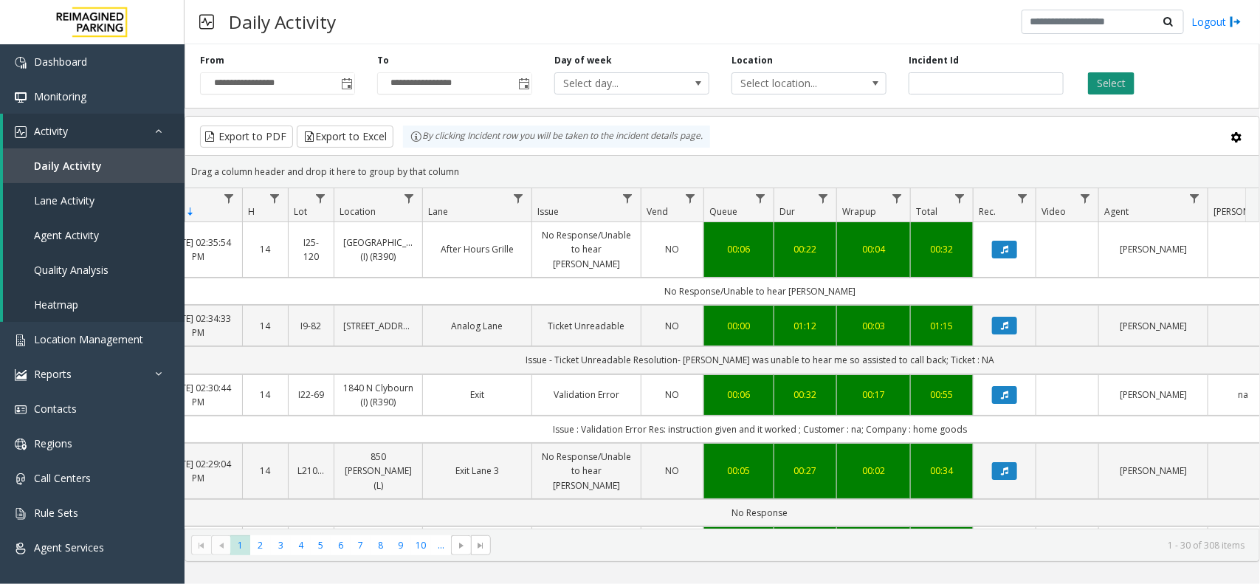
click at [1099, 86] on button "Select" at bounding box center [1111, 83] width 46 height 22
click at [1100, 86] on button "Select" at bounding box center [1111, 83] width 46 height 22
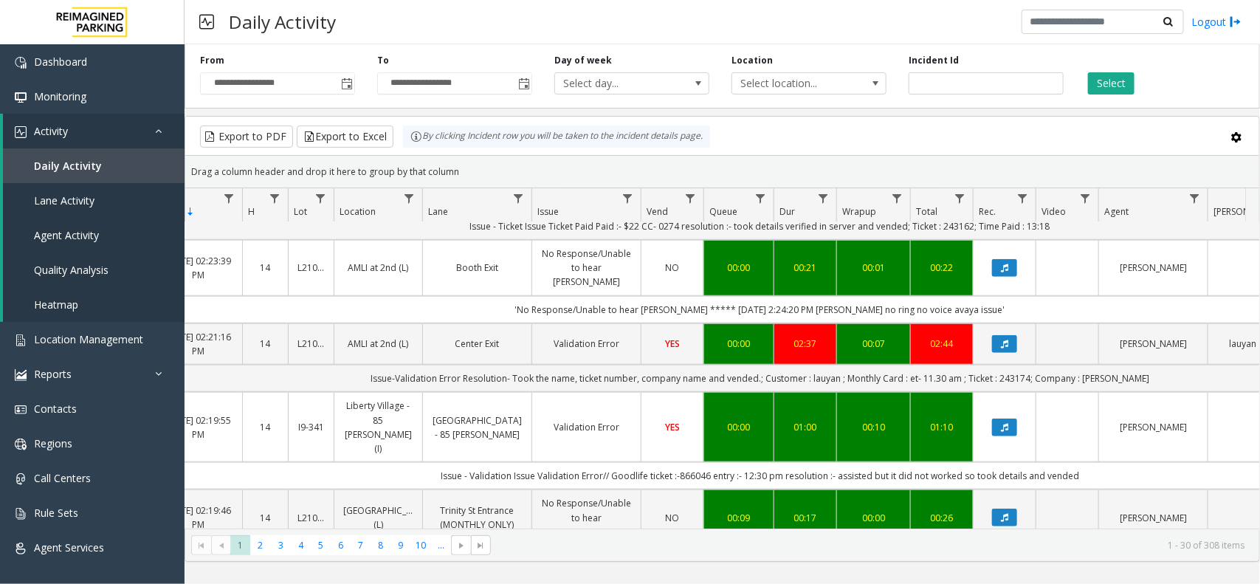
scroll to position [646, 114]
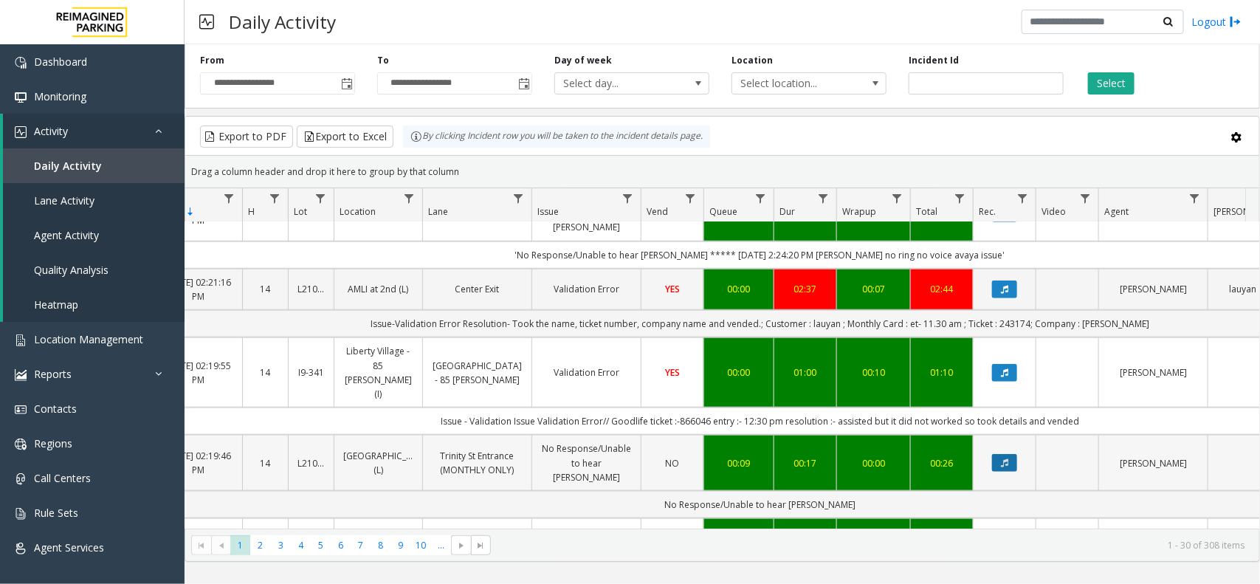
click at [1009, 454] on button "Data table" at bounding box center [1004, 463] width 25 height 18
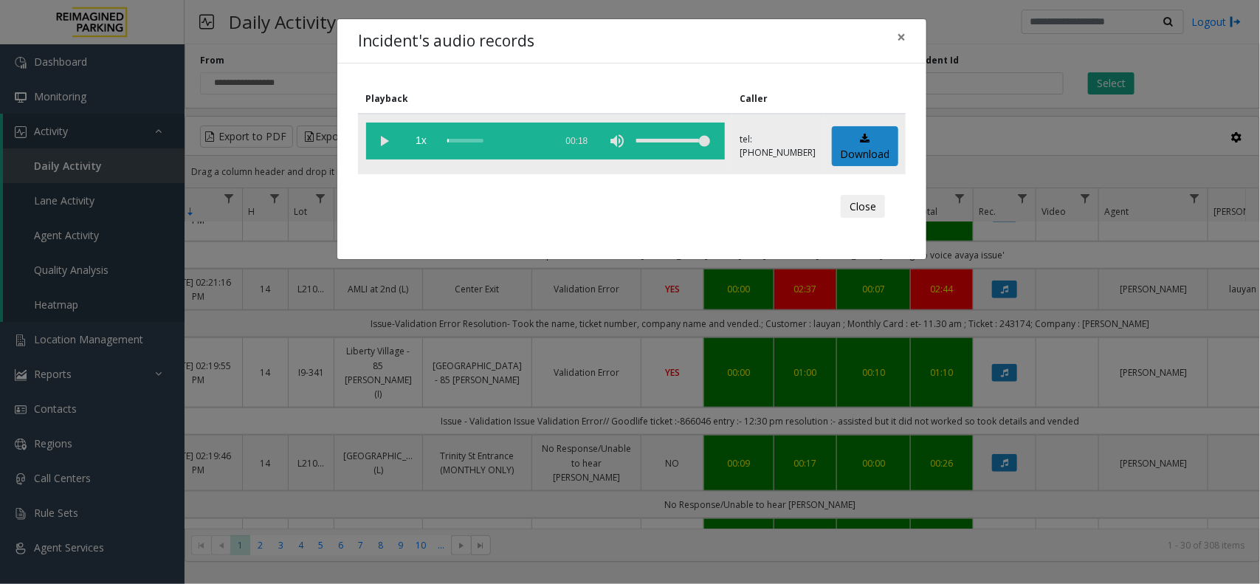
click at [379, 138] on vg-play-pause at bounding box center [384, 140] width 37 height 37
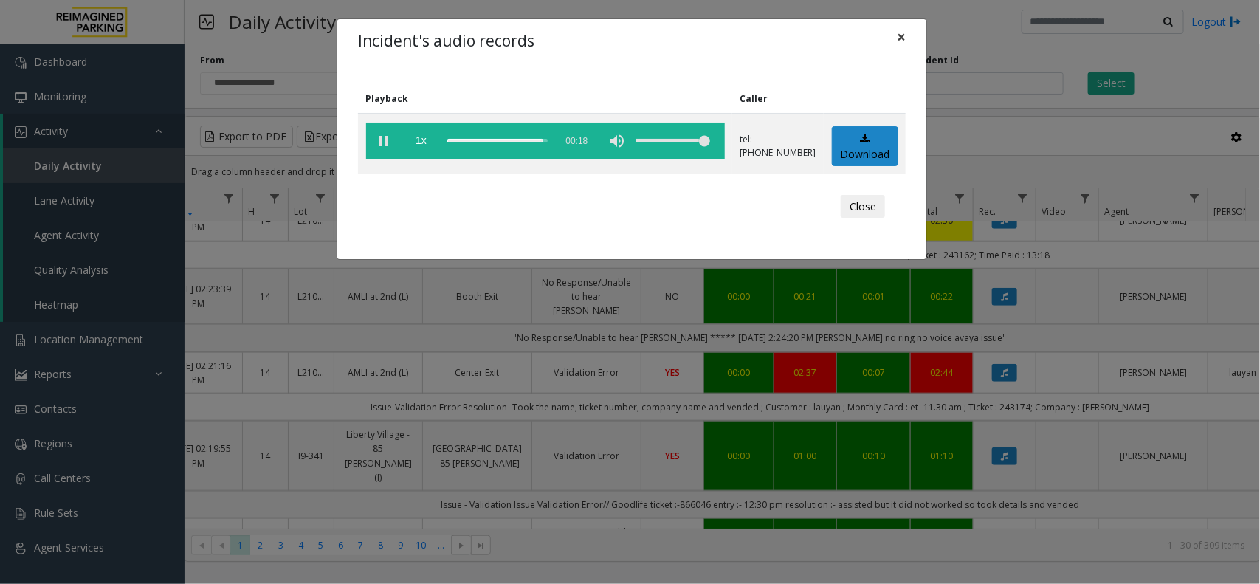
click at [902, 42] on span "×" at bounding box center [901, 37] width 9 height 21
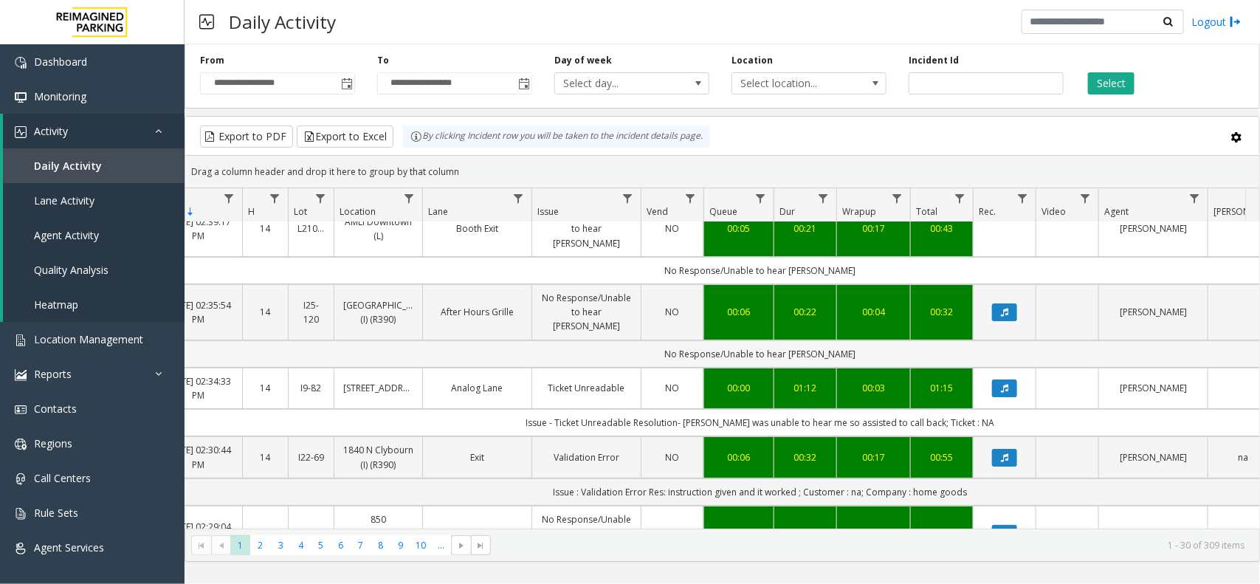
scroll to position [0, 114]
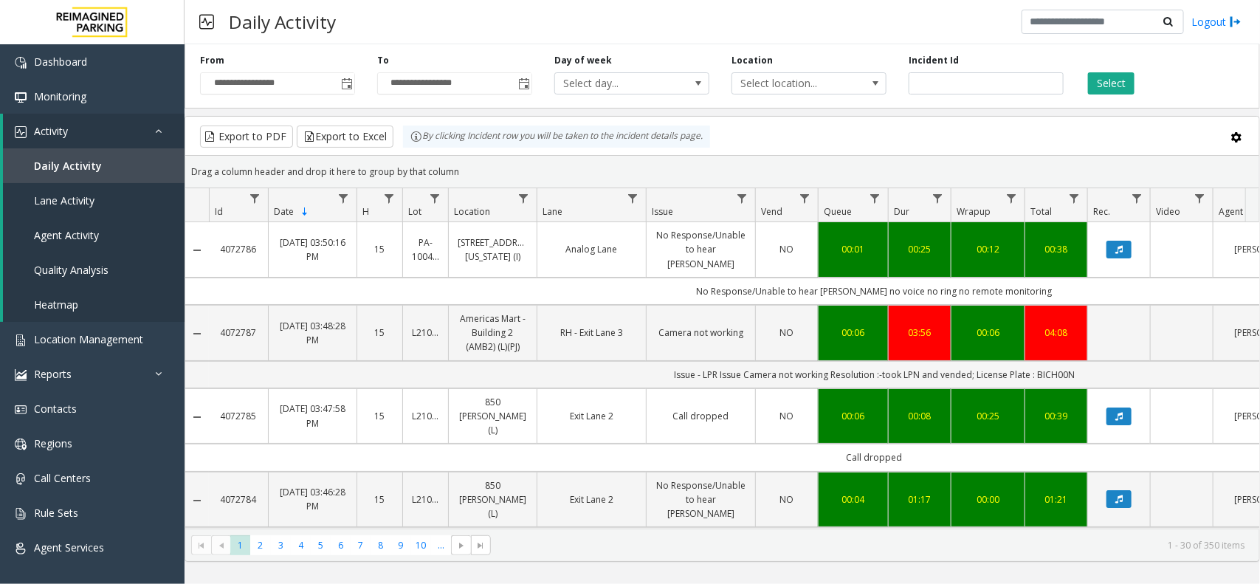
scroll to position [0, 114]
